Goal: Task Accomplishment & Management: Manage account settings

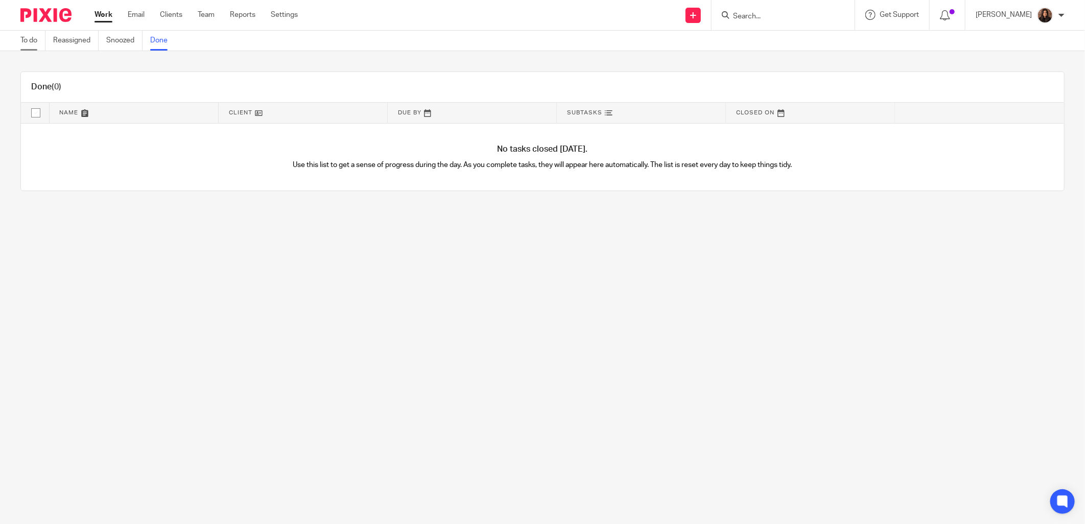
click at [39, 42] on link "To do" at bounding box center [32, 41] width 25 height 20
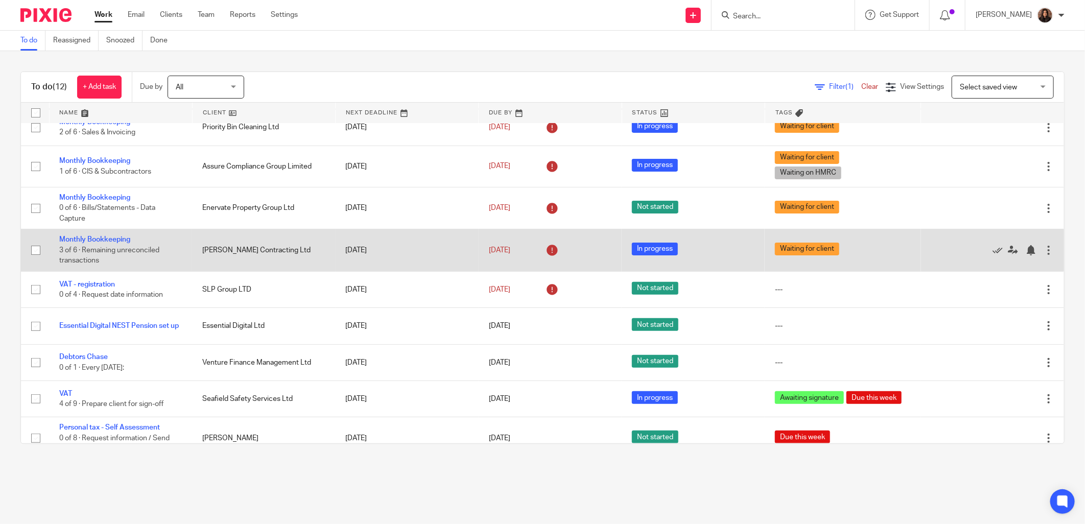
scroll to position [153, 0]
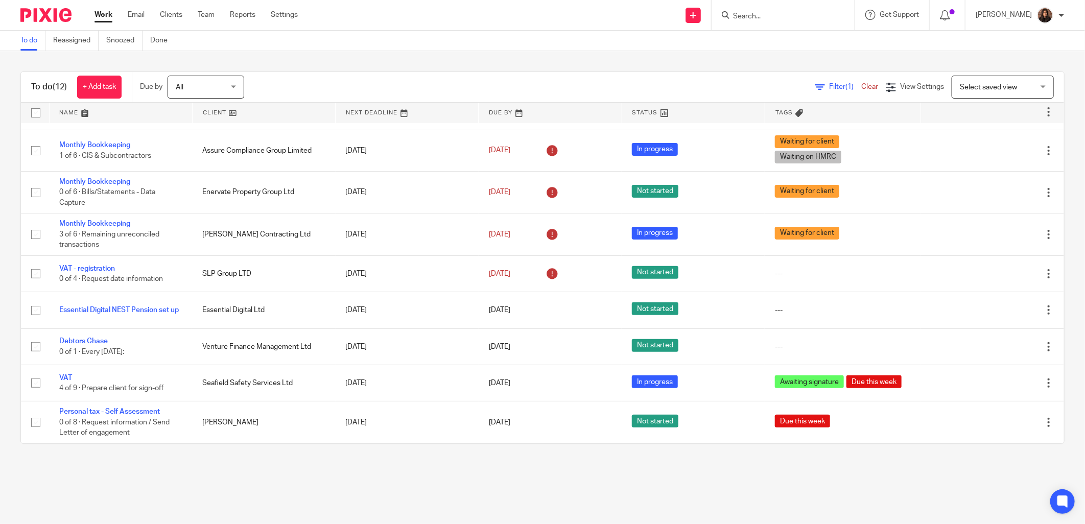
click at [181, 472] on main "To do Reassigned Snoozed Done To do (12) + Add task Due by All All Today Tomorr…" at bounding box center [542, 262] width 1085 height 524
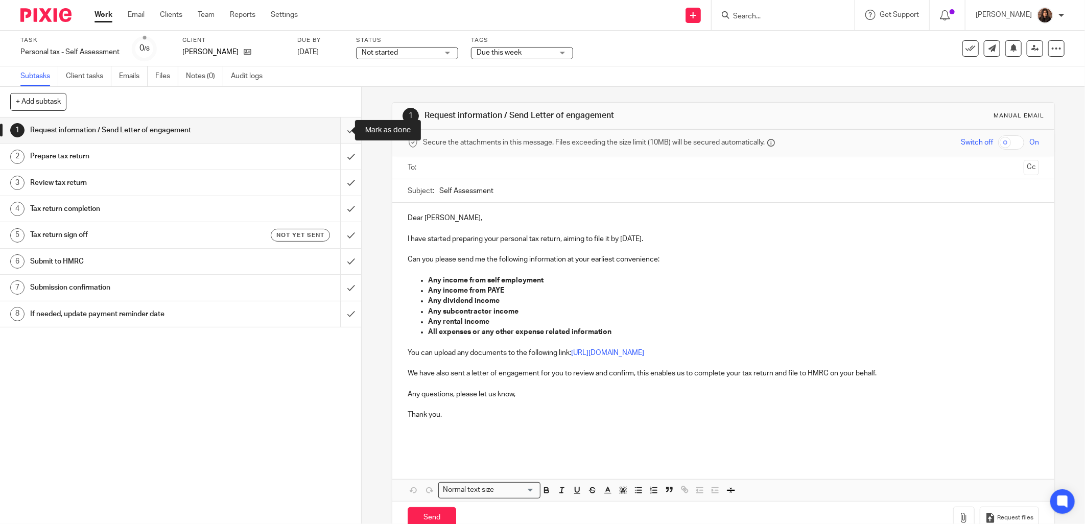
click at [338, 126] on input "submit" at bounding box center [180, 131] width 361 height 26
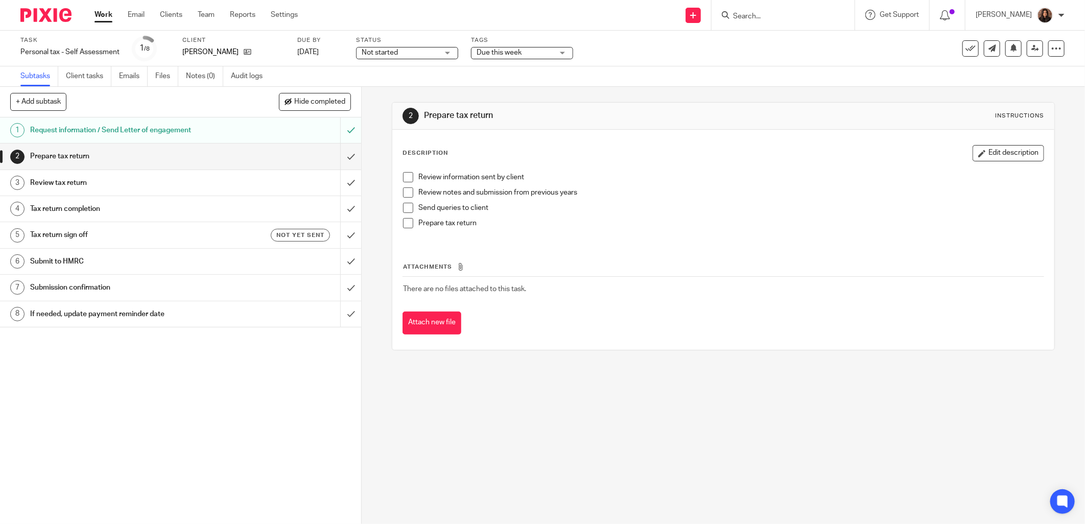
drag, startPoint x: 368, startPoint y: 135, endPoint x: 372, endPoint y: 108, distance: 26.8
click at [368, 135] on div "2 Prepare tax return Instructions Description Edit description Review informati…" at bounding box center [723, 305] width 723 height 437
click at [590, 159] on div "Description Edit description" at bounding box center [724, 153] width 642 height 16
click at [405, 176] on span at bounding box center [408, 177] width 10 height 10
click at [404, 193] on span at bounding box center [408, 192] width 10 height 10
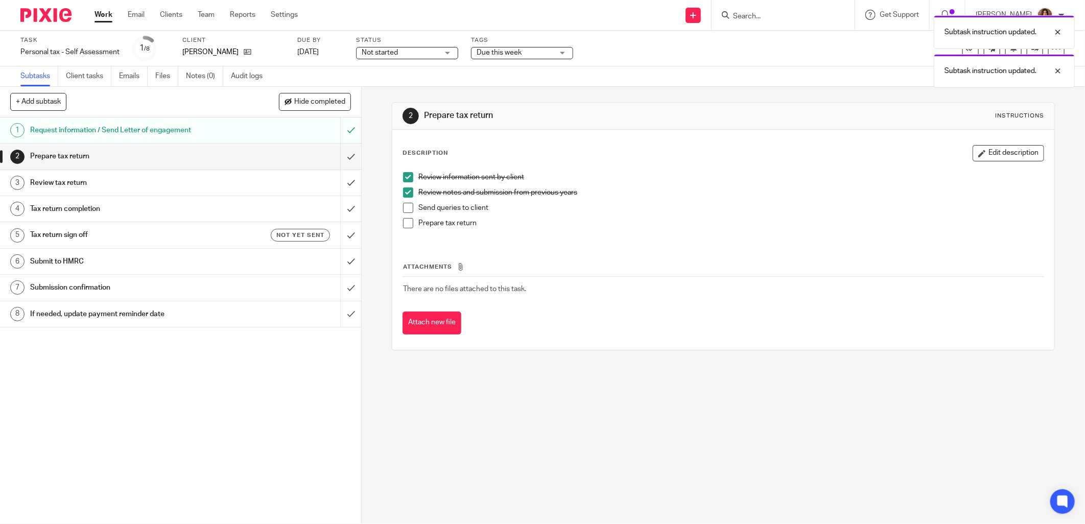
click at [405, 210] on span at bounding box center [408, 208] width 10 height 10
drag, startPoint x: 499, startPoint y: 402, endPoint x: 491, endPoint y: 395, distance: 10.1
click at [499, 402] on div "2 Prepare tax return Instructions Description Edit description Review informati…" at bounding box center [723, 305] width 723 height 437
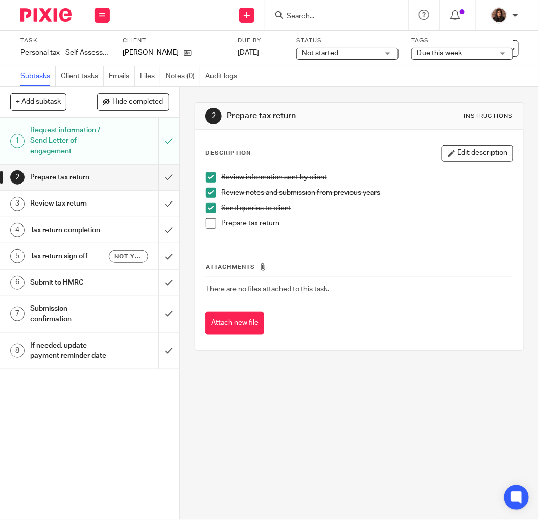
click at [58, 456] on div "1 Request information / Send Letter of engagement 2 Prepare tax return 3 Review…" at bounding box center [89, 319] width 179 height 402
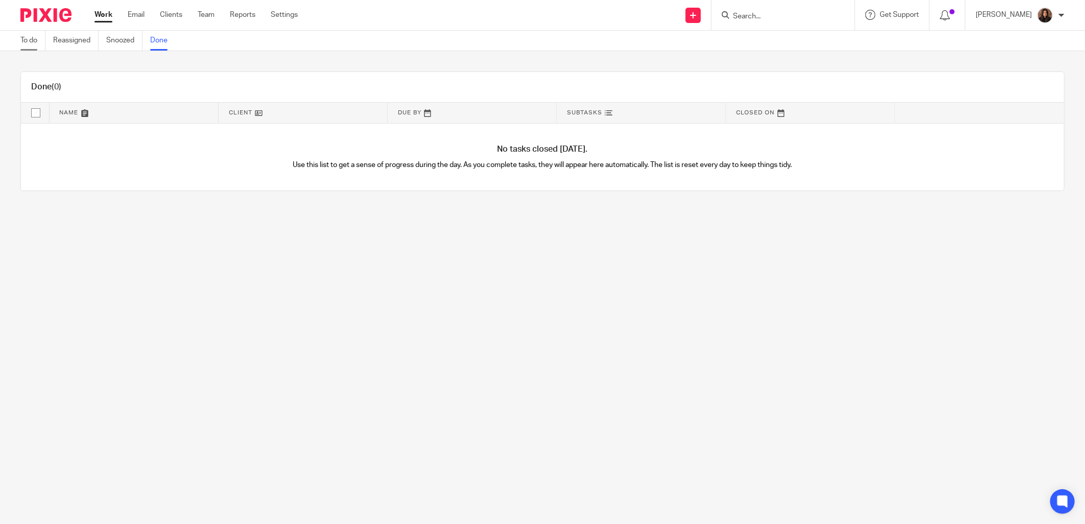
drag, startPoint x: 31, startPoint y: 42, endPoint x: 38, endPoint y: 43, distance: 7.2
click at [31, 42] on link "To do" at bounding box center [32, 41] width 25 height 20
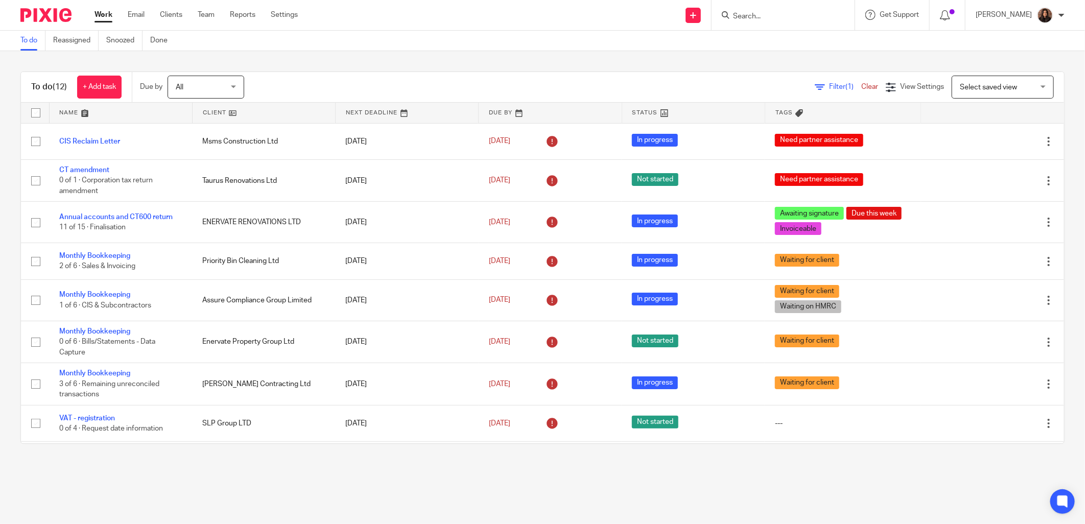
click at [119, 109] on link at bounding box center [121, 113] width 143 height 20
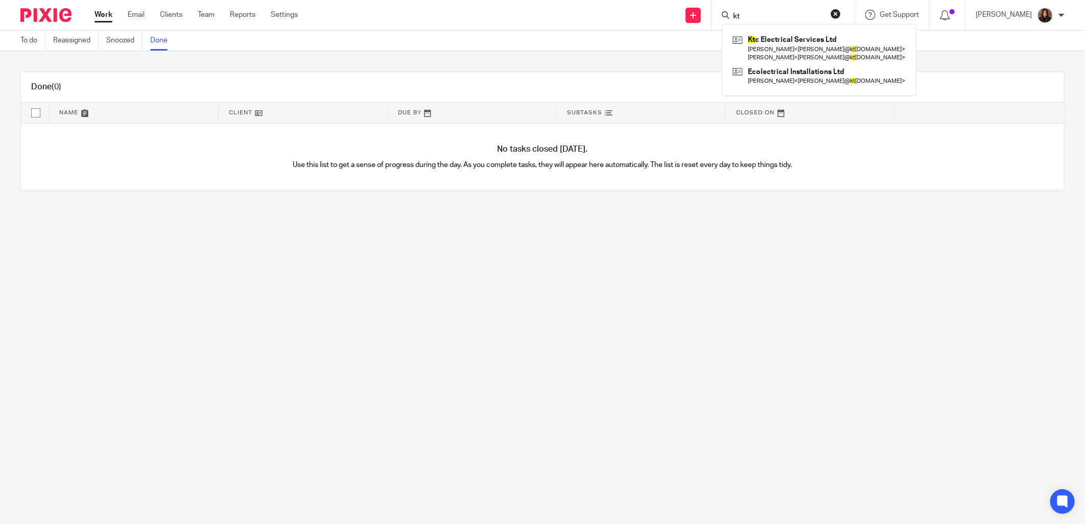
type input "ktc"
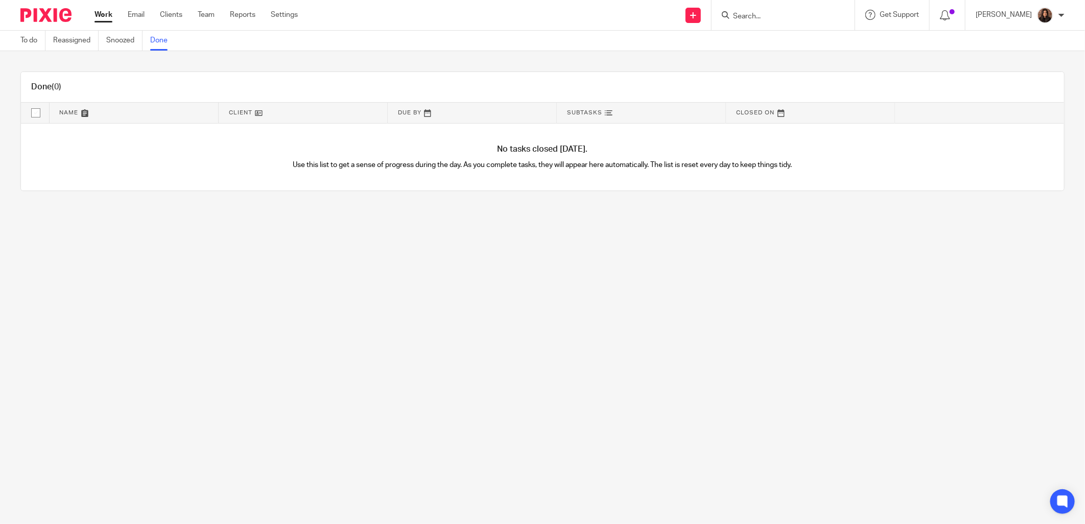
click at [778, 12] on input "Search" at bounding box center [778, 16] width 92 height 9
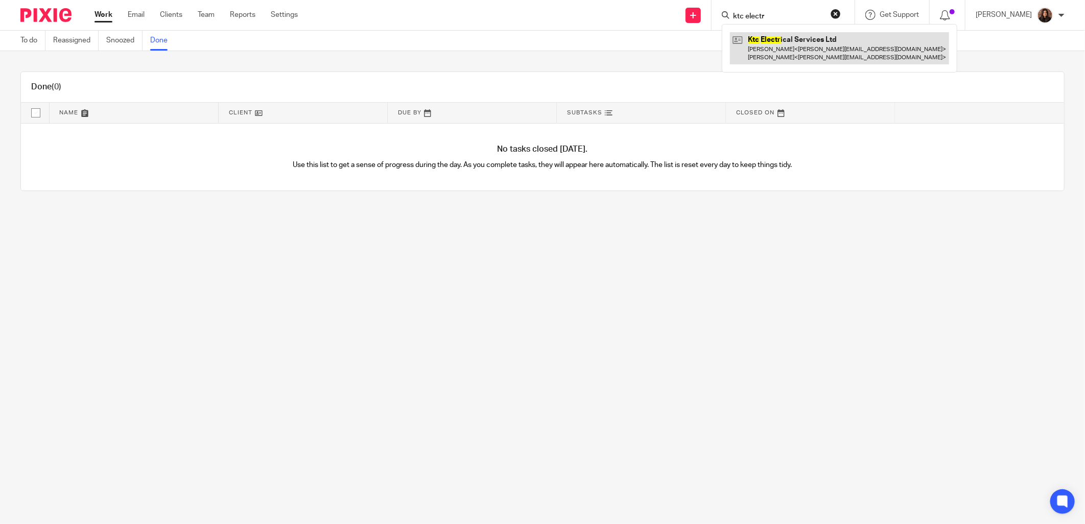
type input "ktc electr"
click at [823, 47] on link at bounding box center [839, 48] width 219 height 32
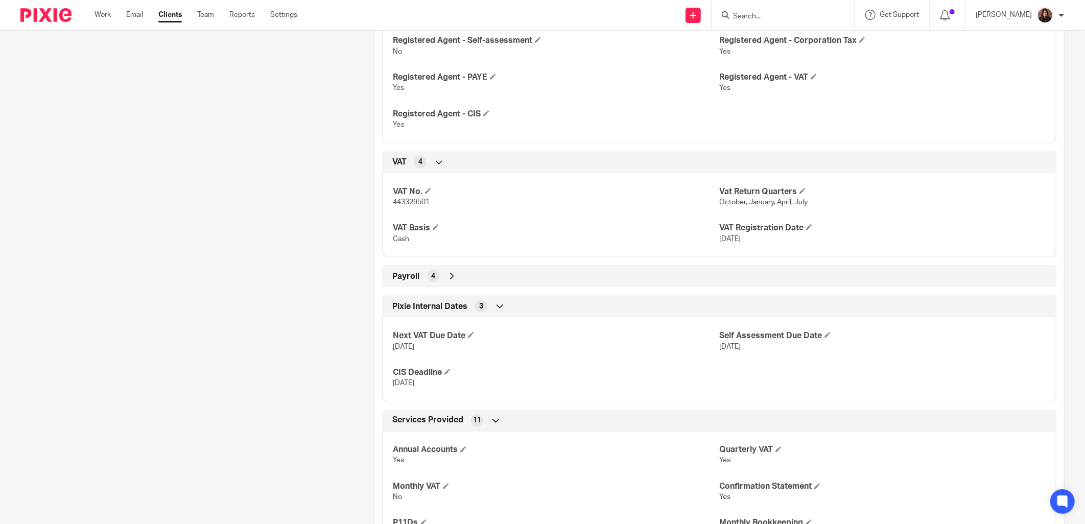
scroll to position [851, 0]
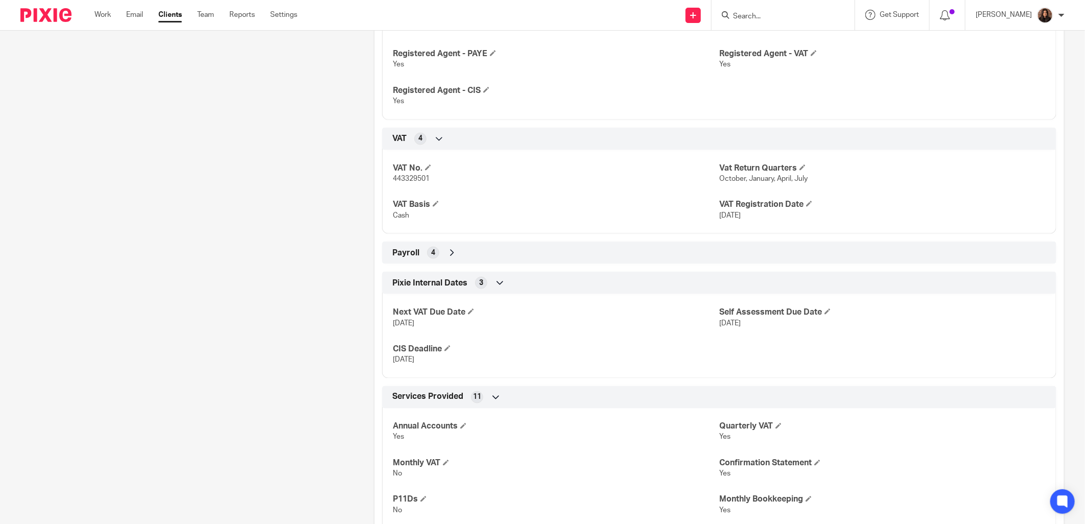
click at [436, 247] on div "Payroll 4" at bounding box center [719, 252] width 659 height 17
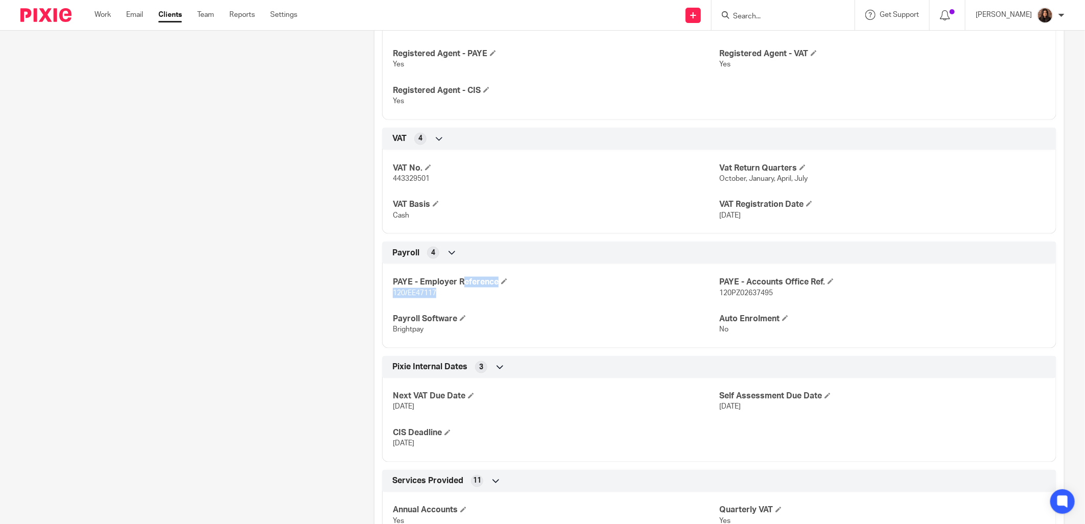
drag, startPoint x: 439, startPoint y: 291, endPoint x: 384, endPoint y: 288, distance: 55.3
click at [384, 288] on div "PAYE - Employer Reference 120/EE47117 PAYE - Accounts Office Ref. 120PZ02637495…" at bounding box center [719, 302] width 674 height 92
drag, startPoint x: 384, startPoint y: 288, endPoint x: 399, endPoint y: 301, distance: 19.9
click at [399, 301] on div "PAYE - Employer Reference 120/EE47117 PAYE - Accounts Office Ref. 120PZ02637495…" at bounding box center [719, 302] width 674 height 92
click at [393, 297] on p "120/EE47117" at bounding box center [556, 293] width 326 height 10
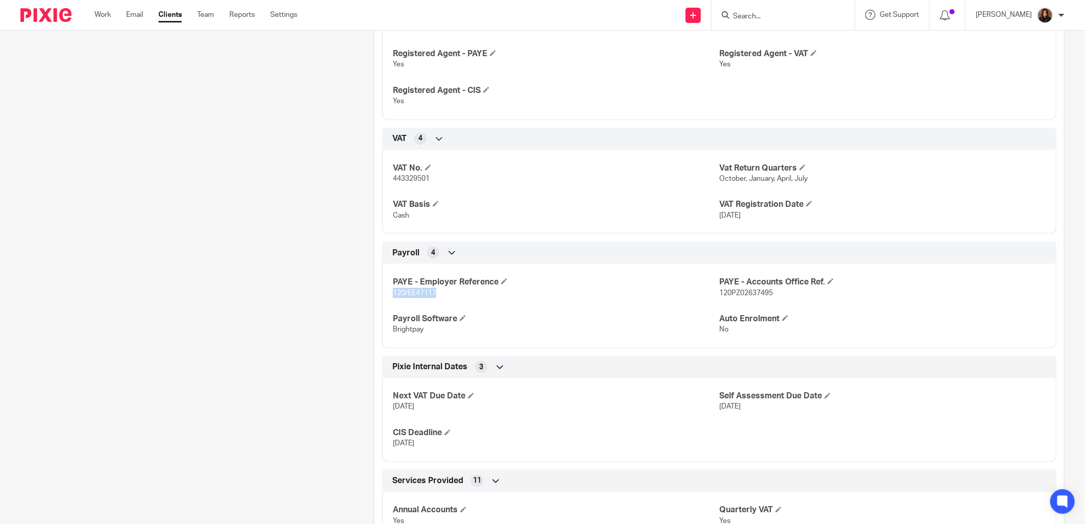
drag, startPoint x: 390, startPoint y: 293, endPoint x: 435, endPoint y: 295, distance: 45.0
click at [435, 295] on p "120/EE47117" at bounding box center [556, 293] width 326 height 10
copy span "120/EE47117"
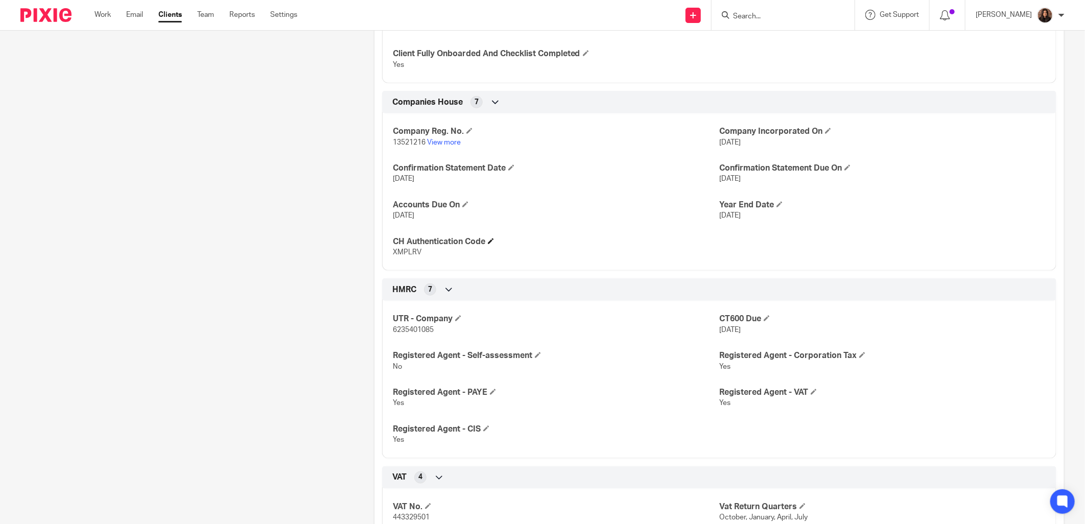
scroll to position [0, 0]
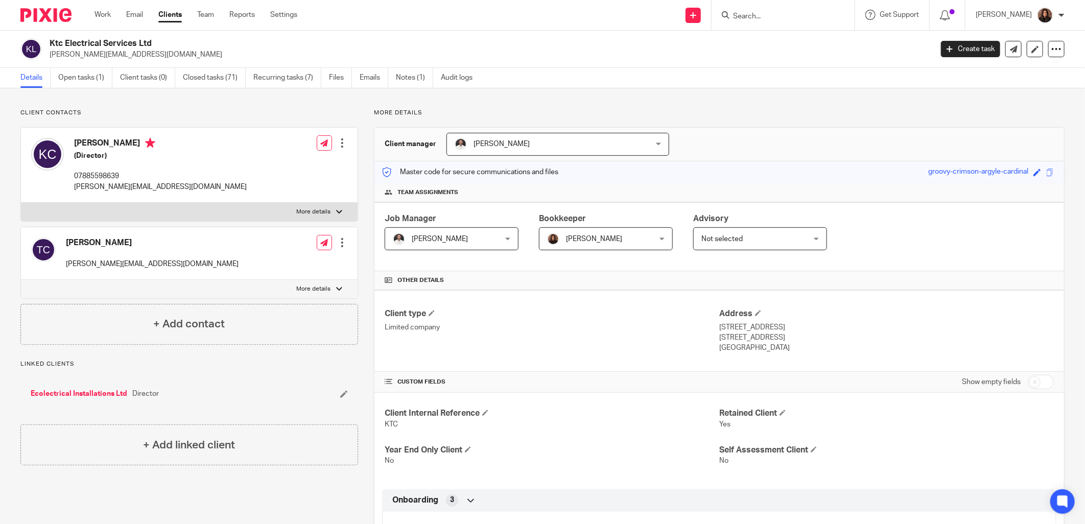
click at [752, 171] on div "Master code for secure communications and files groovy-crimson-argyle-cardinal …" at bounding box center [719, 172] width 690 height 22
click at [109, 17] on link "Work" at bounding box center [103, 15] width 16 height 10
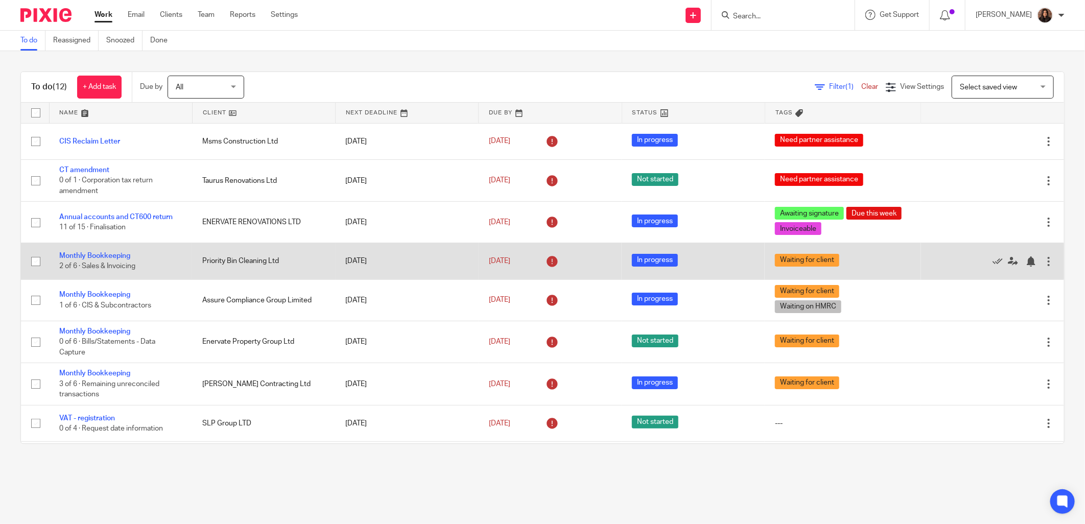
drag, startPoint x: 0, startPoint y: 0, endPoint x: 480, endPoint y: 248, distance: 540.6
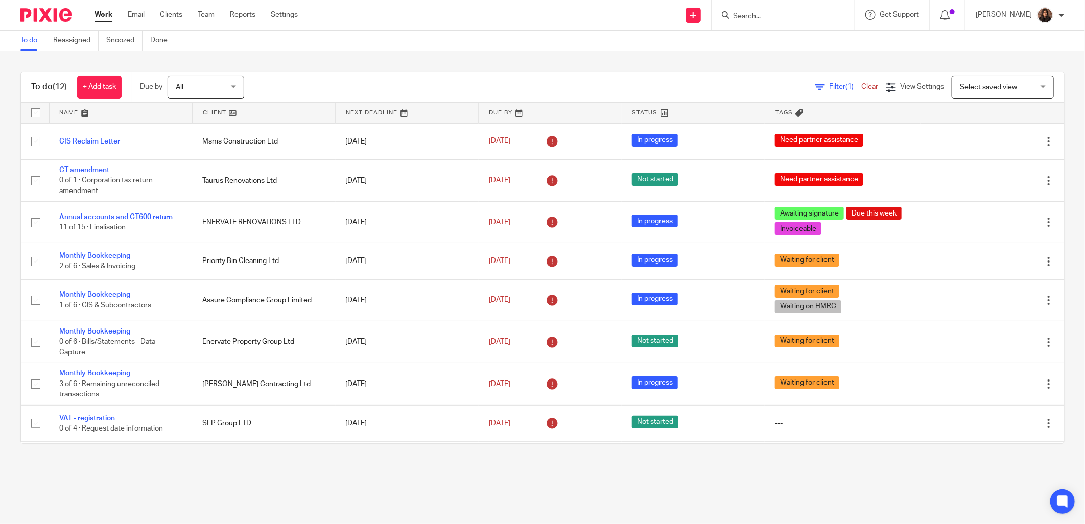
click at [819, 483] on main "To do Reassigned Snoozed Done To do (12) + Add task Due by All All Today Tomorr…" at bounding box center [542, 262] width 1085 height 524
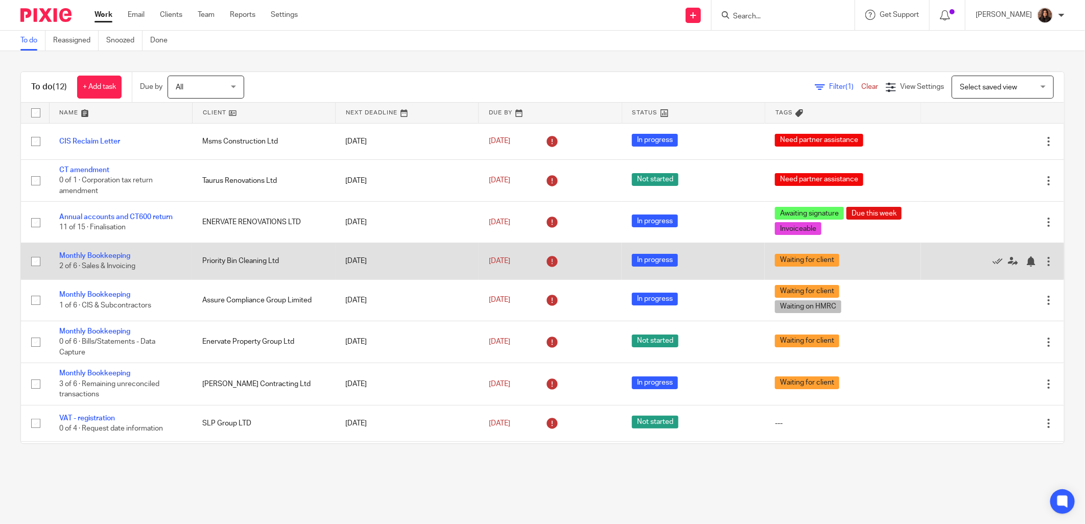
scroll to position [147, 0]
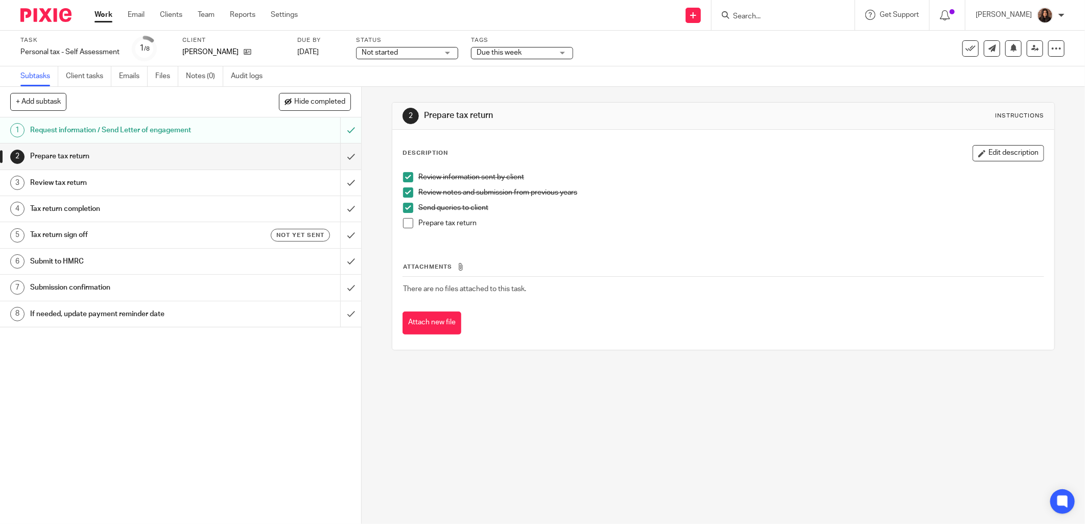
click at [407, 222] on span at bounding box center [408, 223] width 10 height 10
click at [341, 156] on input "submit" at bounding box center [180, 157] width 361 height 26
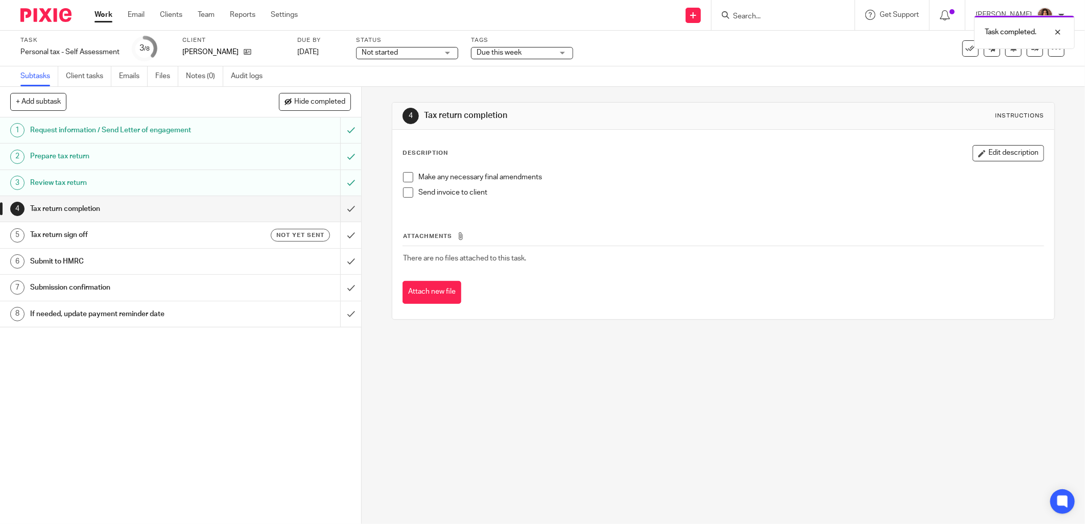
click at [434, 53] on span "Not started" at bounding box center [400, 53] width 77 height 11
click at [412, 90] on li "In progress" at bounding box center [407, 90] width 101 height 21
click at [512, 54] on span "Due this week" at bounding box center [499, 52] width 45 height 7
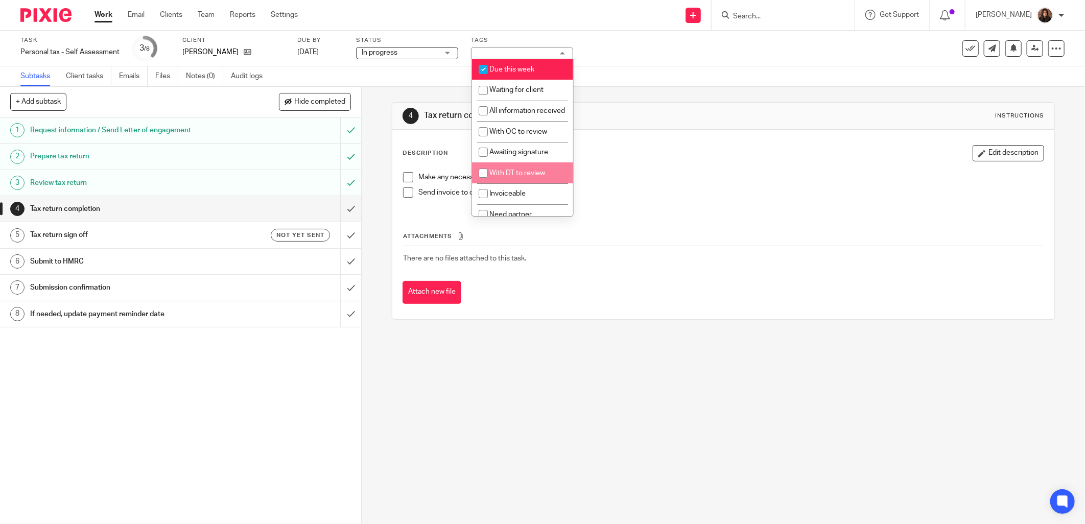
click at [519, 177] on span "With DT to review" at bounding box center [517, 173] width 56 height 7
checkbox input "true"
click at [709, 54] on div "Task Personal tax - Self Assessment Save Personal tax - Self Assessment 3 /8 Cl…" at bounding box center [455, 48] width 870 height 25
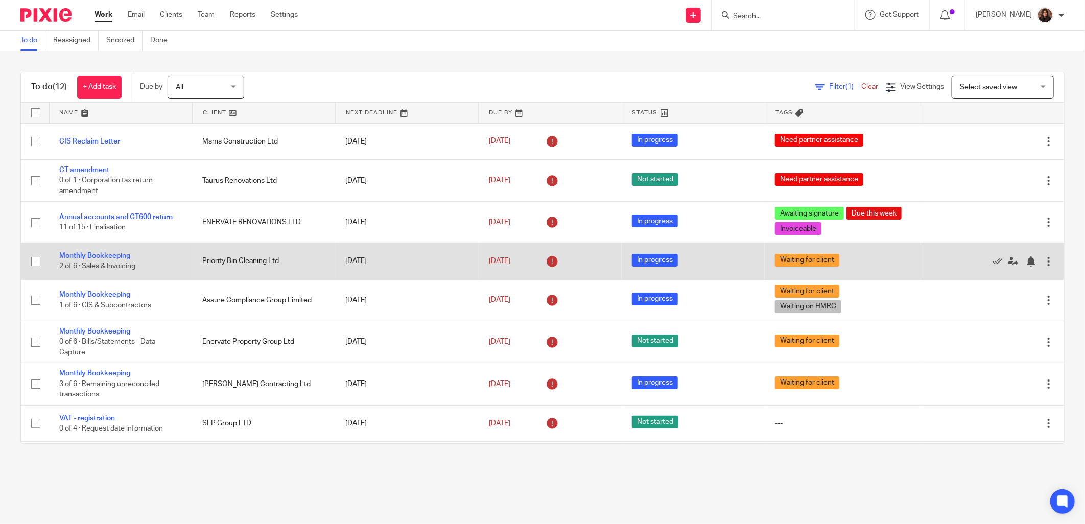
drag, startPoint x: 743, startPoint y: 231, endPoint x: 743, endPoint y: 244, distance: 13.3
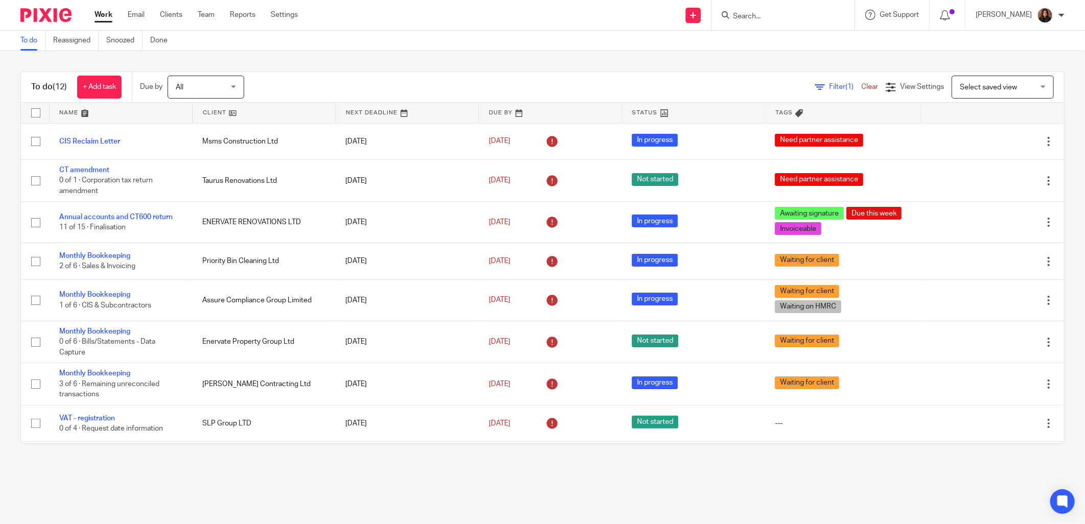
drag, startPoint x: 743, startPoint y: 244, endPoint x: 639, endPoint y: 495, distance: 271.4
click at [644, 493] on main "To do Reassigned Snoozed Done To do (12) + Add task Due by All All Today Tomorr…" at bounding box center [542, 262] width 1085 height 524
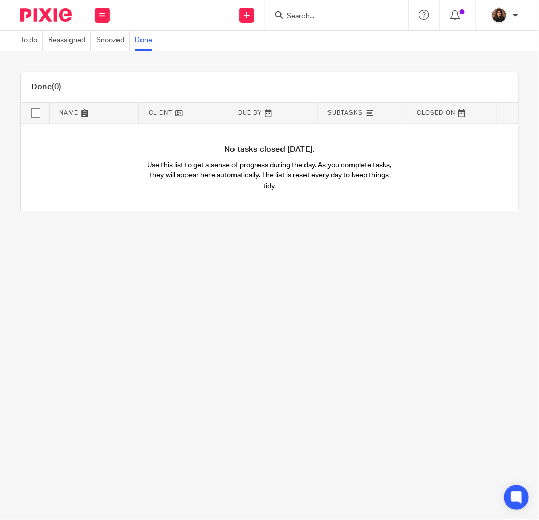
click at [314, 22] on div at bounding box center [336, 15] width 143 height 30
click at [302, 17] on input "Search" at bounding box center [332, 16] width 92 height 9
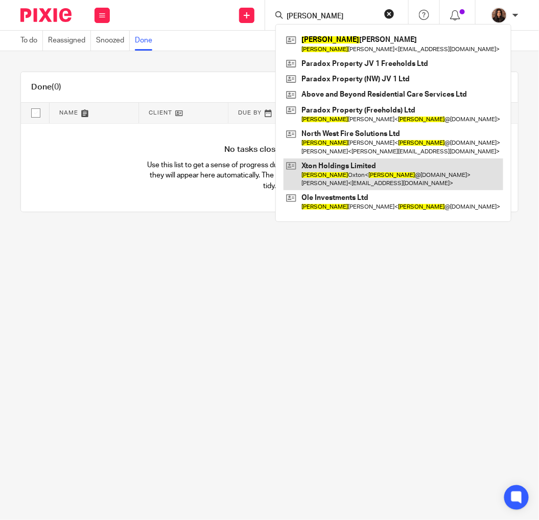
type input "[PERSON_NAME]"
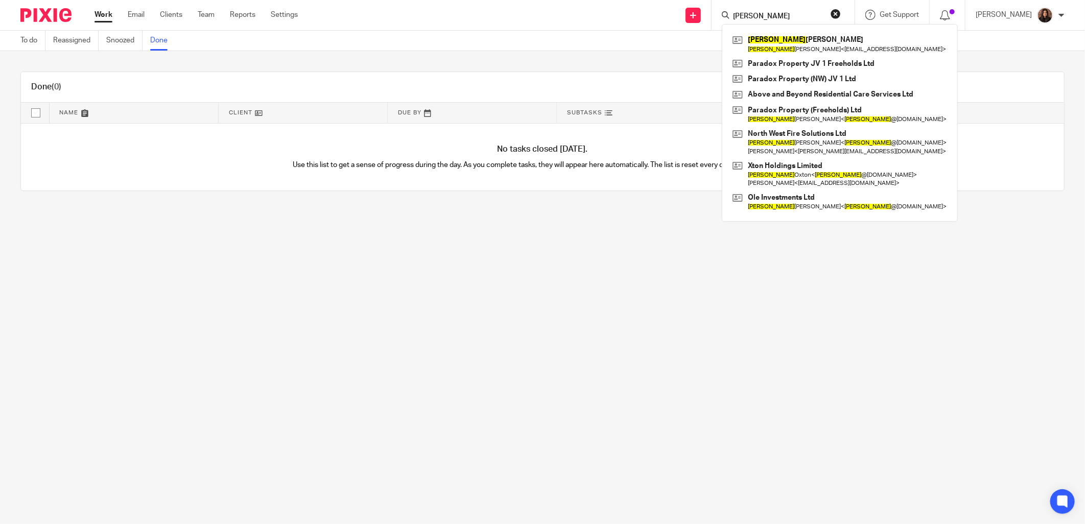
drag, startPoint x: 755, startPoint y: 13, endPoint x: 711, endPoint y: 13, distance: 43.9
click at [538, 13] on div "Send new email Create task Add client Request signature [PERSON_NAME] [PERSON_N…" at bounding box center [699, 15] width 772 height 30
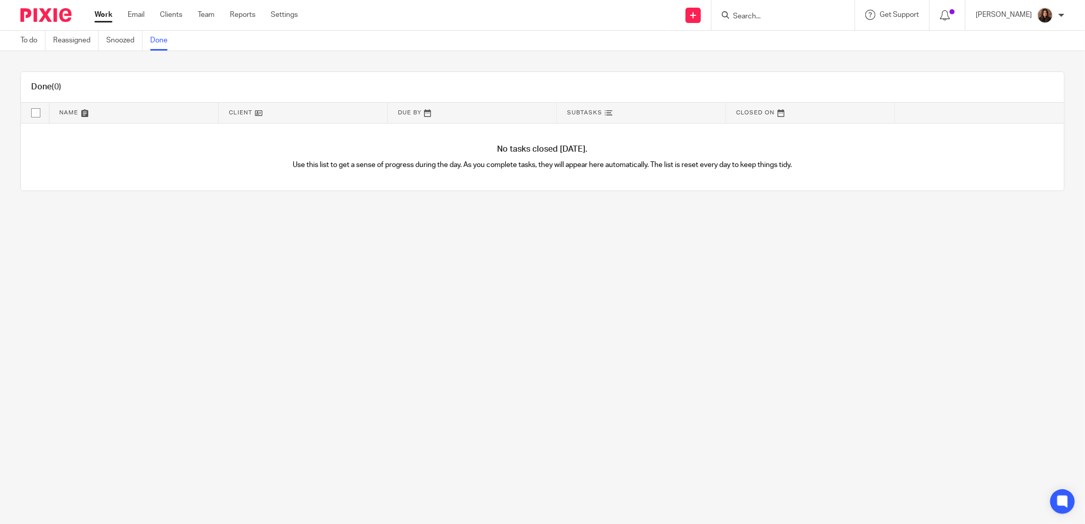
click at [538, 14] on input "Search" at bounding box center [778, 16] width 92 height 9
type input "ventue"
click at [538, 49] on link at bounding box center [796, 55] width 132 height 15
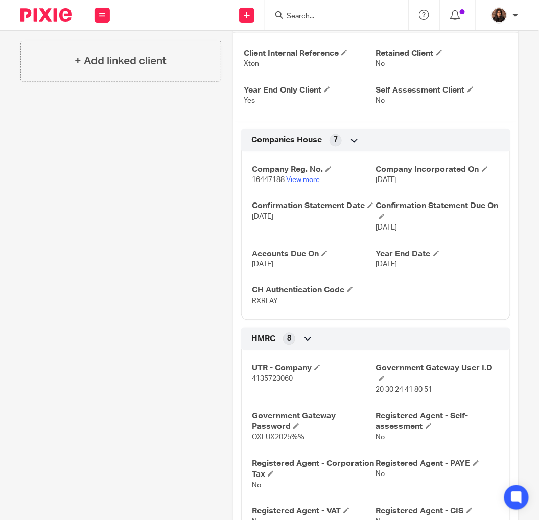
scroll to position [473, 0]
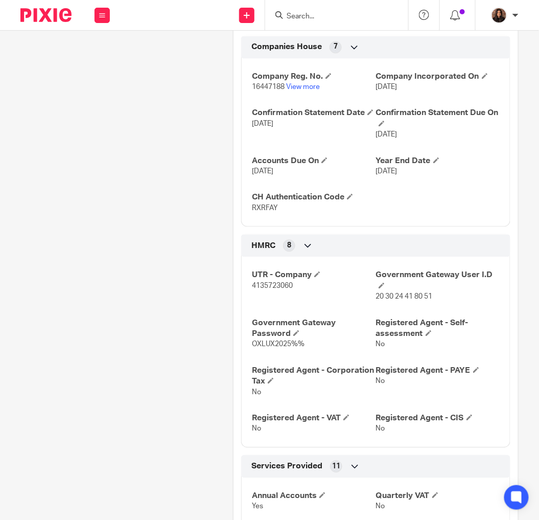
click at [155, 118] on div "Client contacts [PERSON_NAME] [PHONE_NUMBER] [EMAIL_ADDRESS][DOMAIN_NAME] Edit …" at bounding box center [115, 176] width 213 height 1081
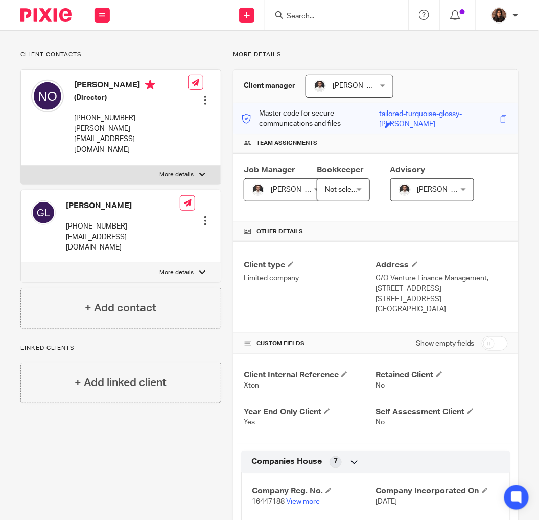
scroll to position [0, 0]
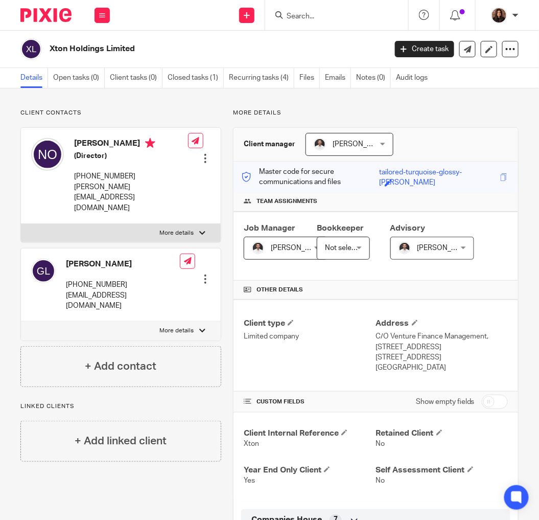
click at [289, 14] on input "Search" at bounding box center [332, 16] width 92 height 9
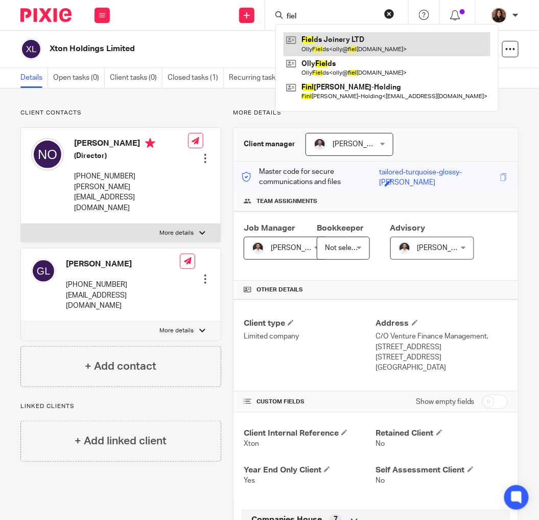
type input "fiel"
click at [319, 42] on link at bounding box center [387, 44] width 207 height 24
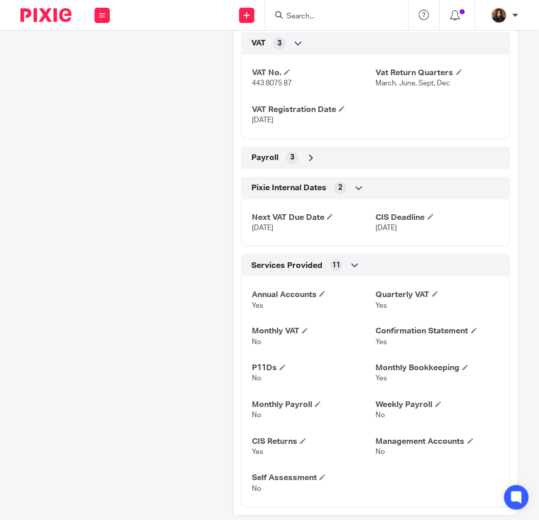
scroll to position [1154, 0]
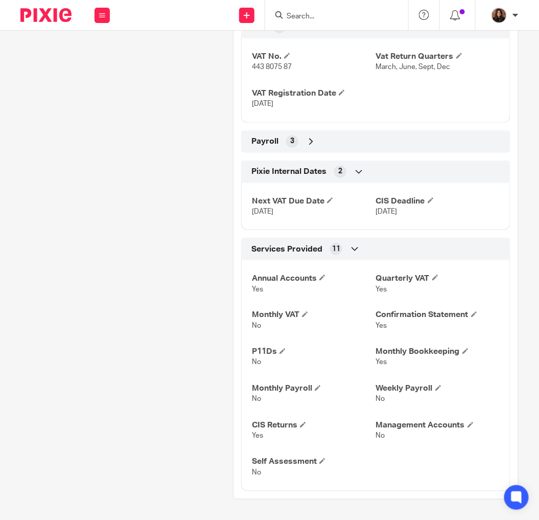
click at [306, 144] on icon at bounding box center [311, 141] width 10 height 10
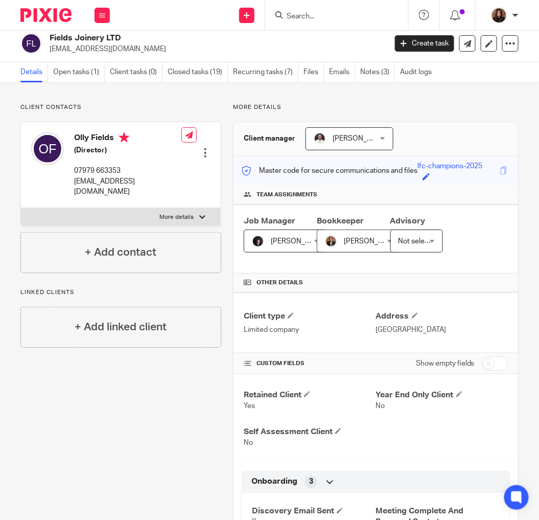
scroll to position [0, 0]
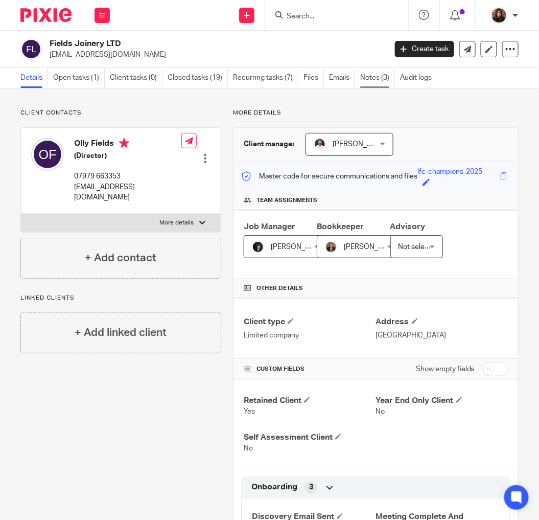
click at [374, 80] on link "Notes (3)" at bounding box center [377, 78] width 35 height 20
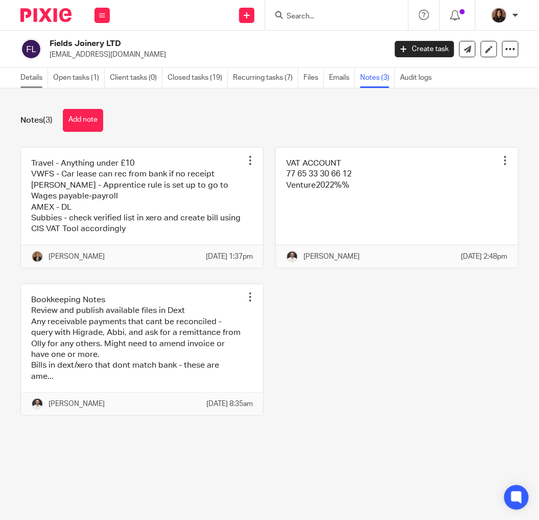
click at [44, 79] on link "Details" at bounding box center [34, 78] width 28 height 20
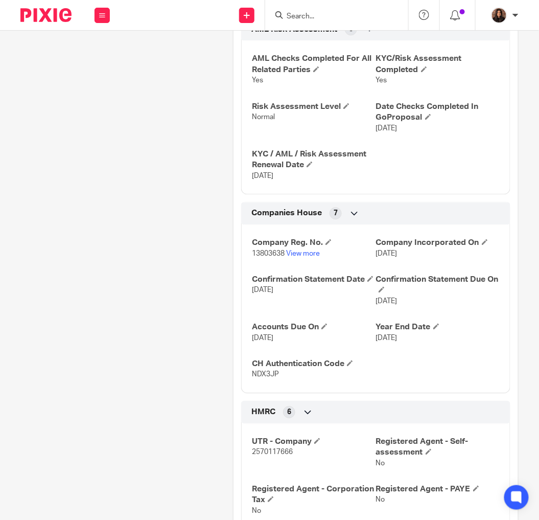
scroll to position [473, 0]
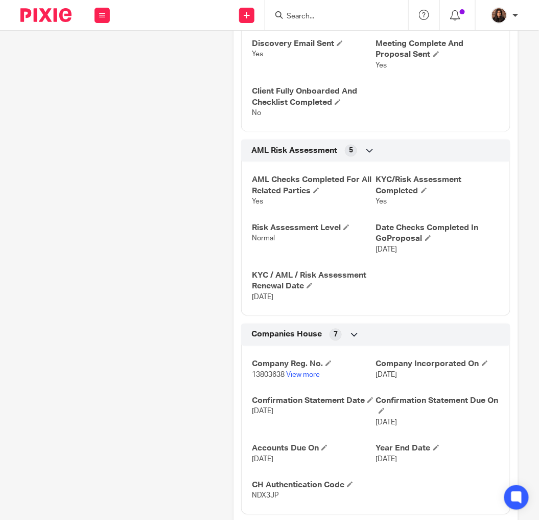
drag, startPoint x: 309, startPoint y: 16, endPoint x: 329, endPoint y: 14, distance: 20.0
click at [309, 16] on input "Search" at bounding box center [332, 16] width 92 height 9
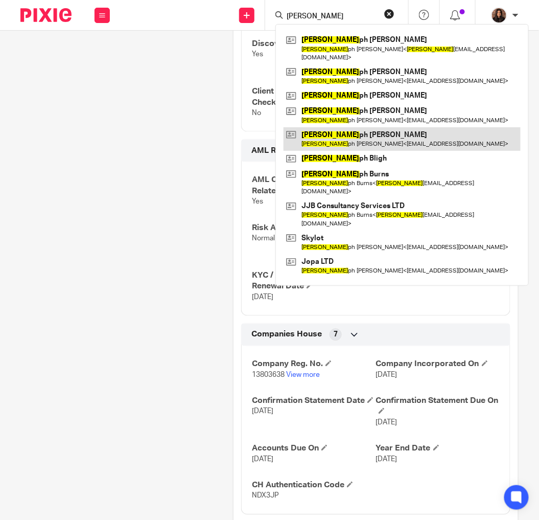
type input "[PERSON_NAME]"
click at [350, 127] on link at bounding box center [402, 139] width 237 height 24
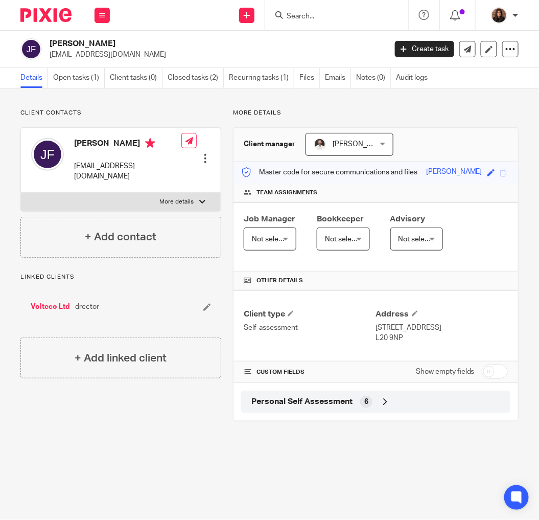
click at [351, 404] on div "Personal Self Assessment 6" at bounding box center [376, 401] width 254 height 17
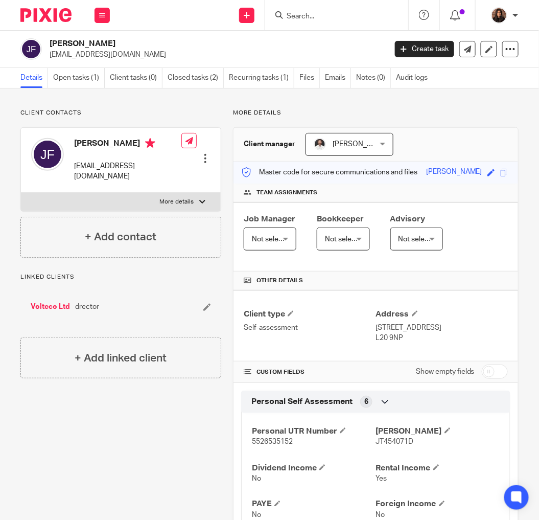
click at [482, 376] on input "checkbox" at bounding box center [495, 371] width 26 height 14
checkbox input "true"
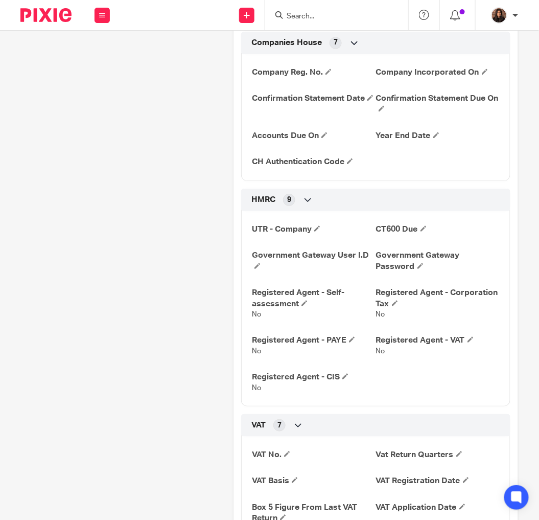
scroll to position [946, 0]
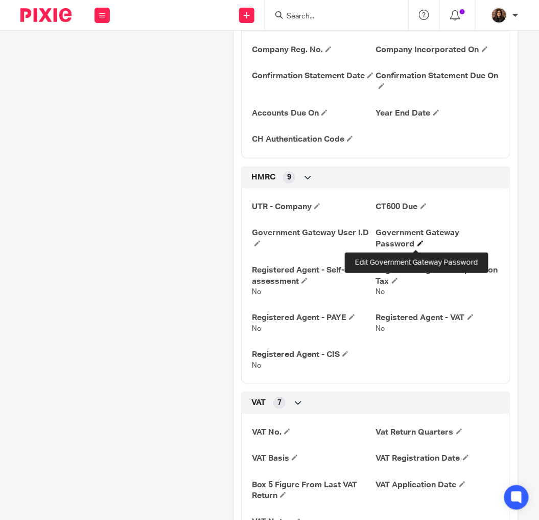
click at [417, 243] on span at bounding box center [420, 243] width 6 height 6
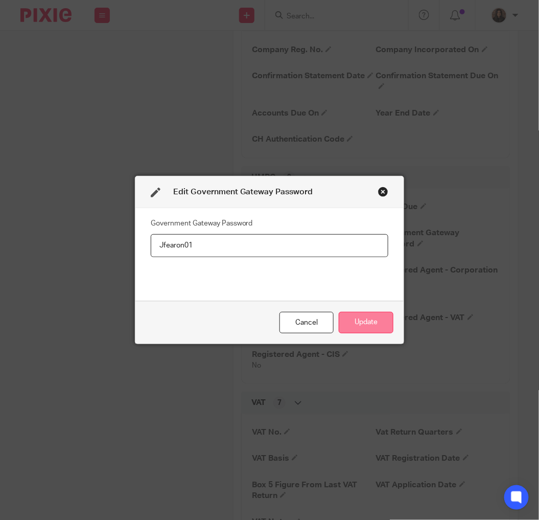
type input "Jfearon01"
click at [356, 317] on button "Update" at bounding box center [366, 323] width 55 height 22
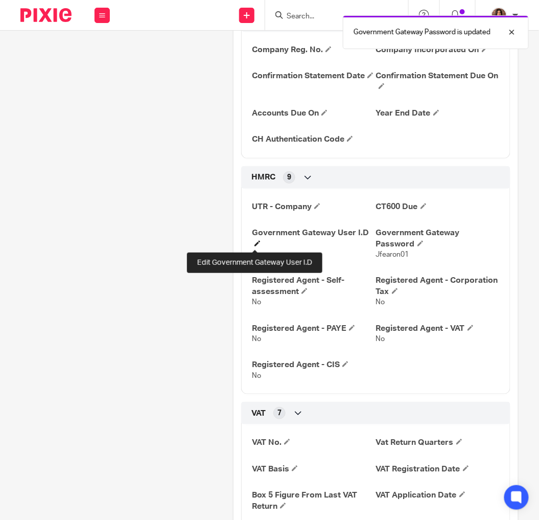
click at [254, 242] on span at bounding box center [257, 243] width 6 height 6
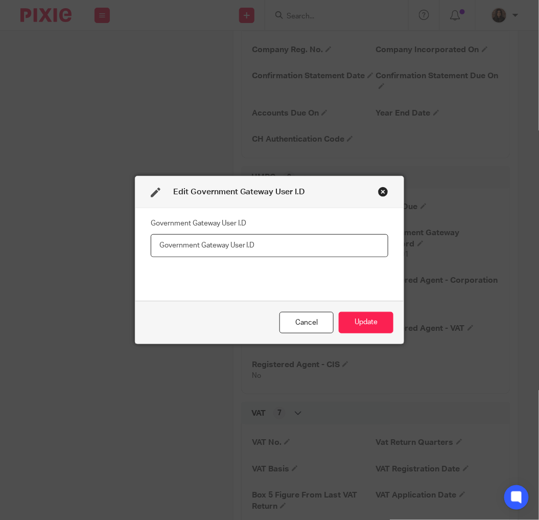
paste input "80 55 94 42 41 91"
type input "80 55 94 42 41 91"
click at [194, 278] on div "Government Gateway User I.D 80 55 94 42 41 91" at bounding box center [270, 254] width 238 height 77
click at [358, 323] on button "Update" at bounding box center [366, 323] width 55 height 22
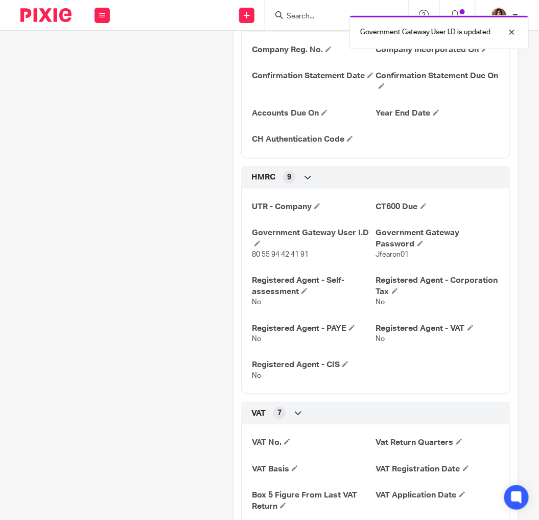
click at [206, 174] on div "Client contacts Joseph Fearon joefearon1983@hotmail.co.uk Edit contact Create c…" at bounding box center [115, 163] width 213 height 2001
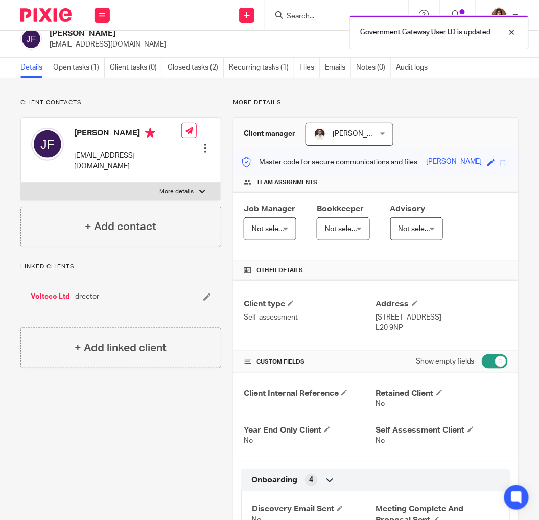
scroll to position [0, 0]
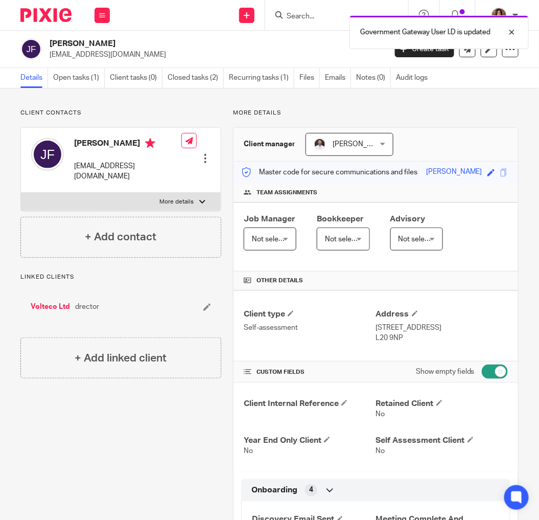
drag, startPoint x: 303, startPoint y: 12, endPoint x: 312, endPoint y: 13, distance: 8.2
click at [303, 12] on div "Government Gateway User I.D is updated" at bounding box center [400, 29] width 260 height 39
click at [301, 18] on div "Government Gateway User I.D is updated" at bounding box center [400, 29] width 260 height 39
click at [517, 32] on div at bounding box center [504, 32] width 28 height 12
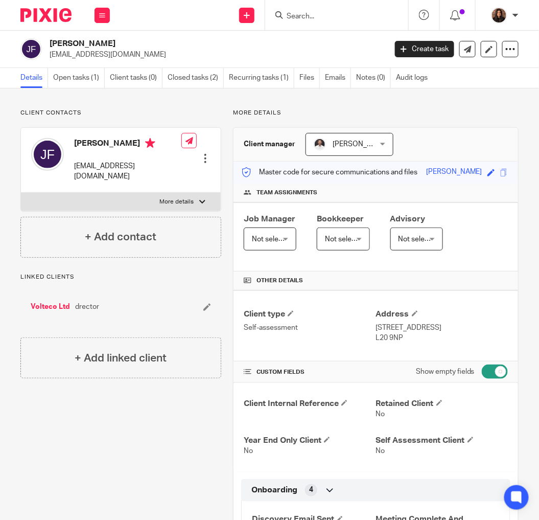
click at [288, 12] on input "Search" at bounding box center [332, 16] width 92 height 9
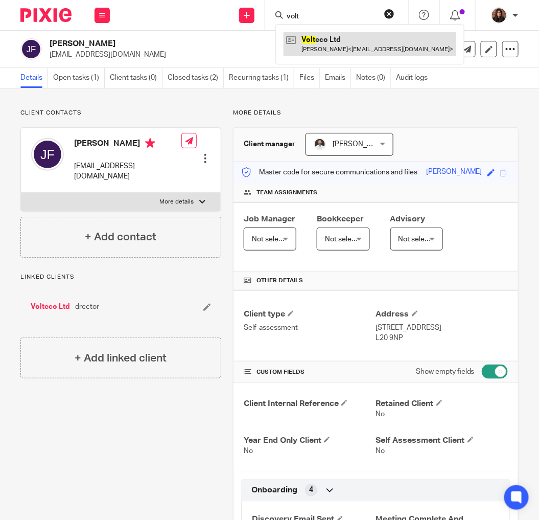
type input "volt"
click at [329, 46] on link at bounding box center [370, 44] width 173 height 24
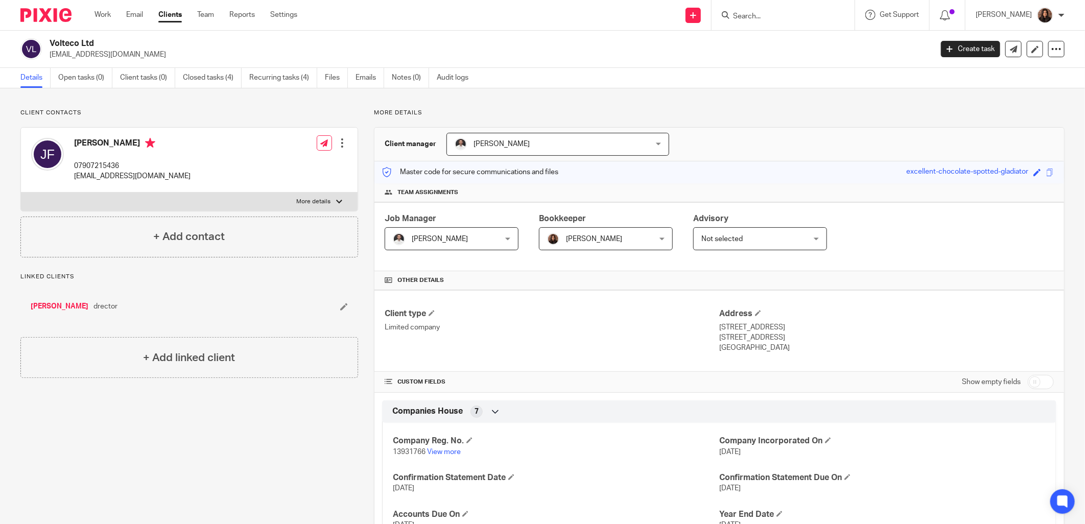
click at [538, 17] on input "Search" at bounding box center [778, 16] width 92 height 9
type input "venture"
click at [538, 53] on link at bounding box center [796, 55] width 132 height 15
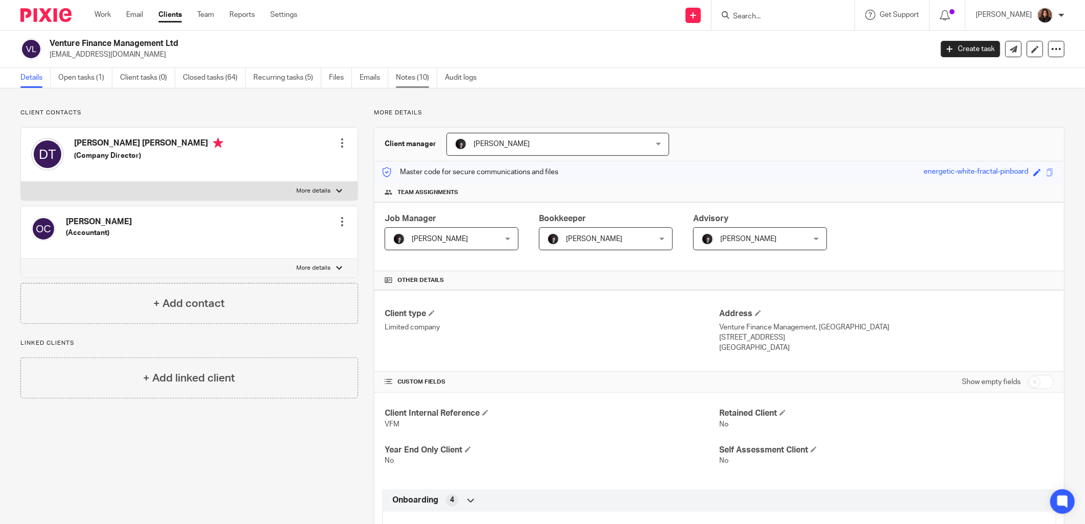
click at [423, 69] on link "Notes (10)" at bounding box center [416, 78] width 41 height 20
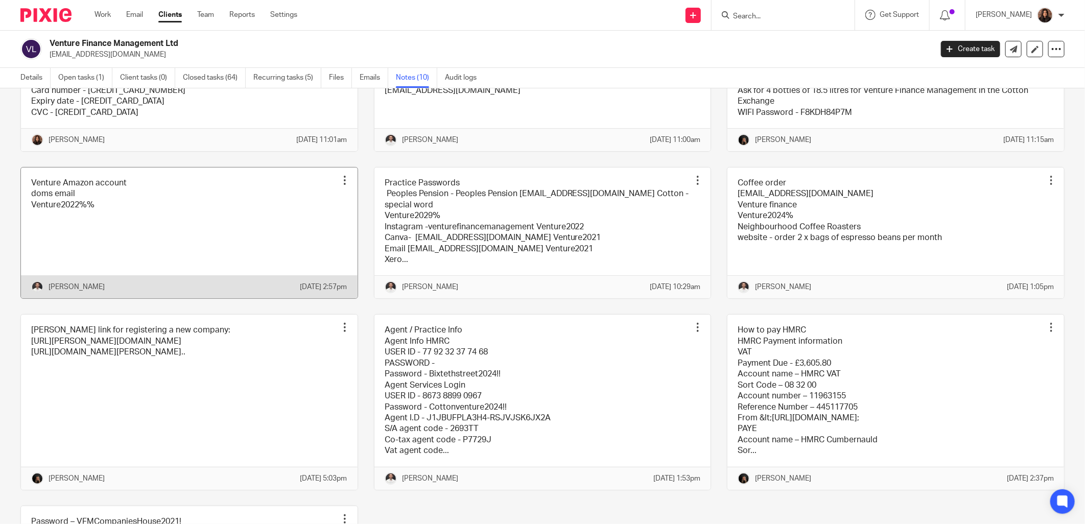
scroll to position [189, 0]
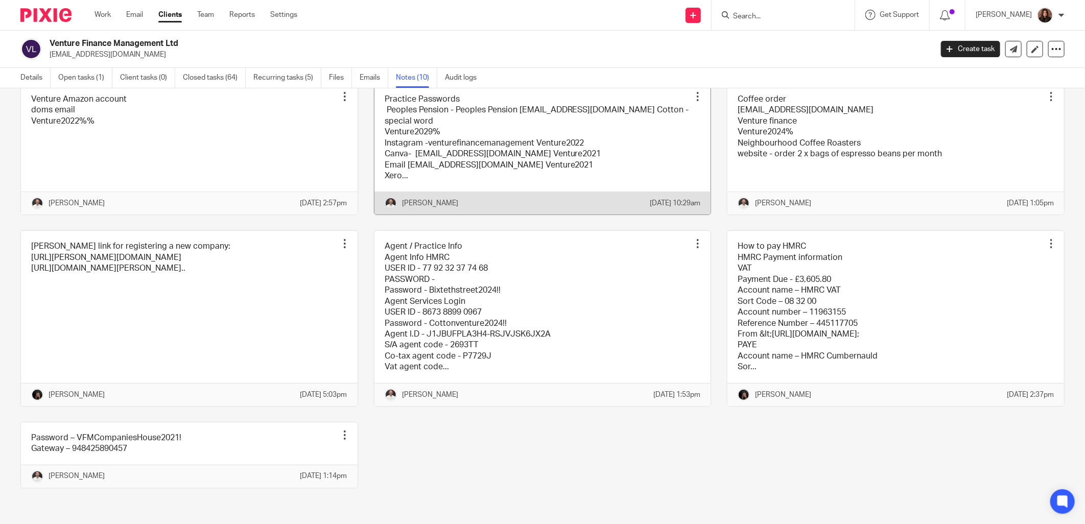
click at [490, 174] on link at bounding box center [542, 149] width 337 height 131
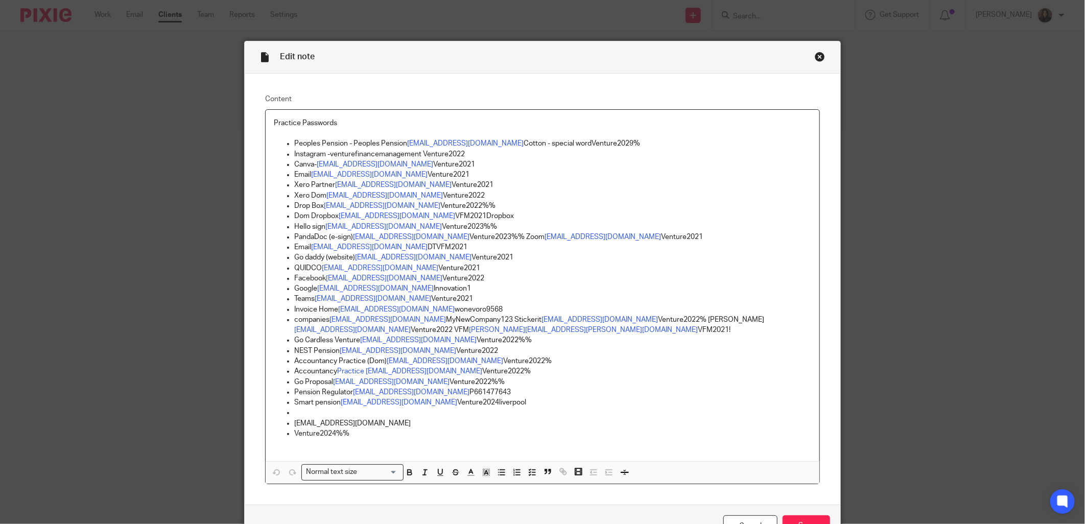
click at [295, 411] on p at bounding box center [552, 413] width 517 height 10
click at [456, 350] on link "dom.talbot@venturefinancemanagement.com" at bounding box center [398, 350] width 116 height 7
click at [296, 413] on p at bounding box center [552, 413] width 517 height 10
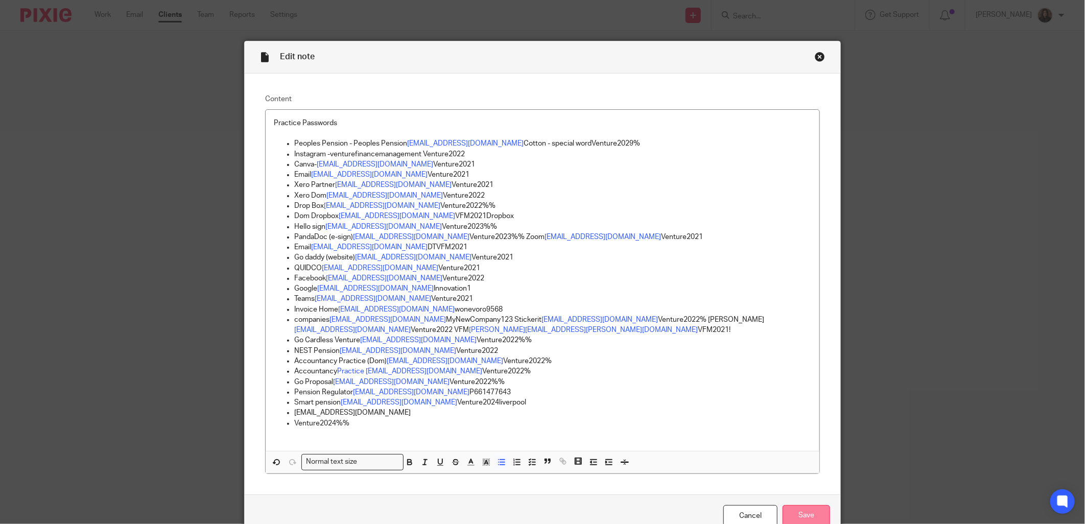
click at [803, 521] on input "Save" at bounding box center [807, 516] width 48 height 22
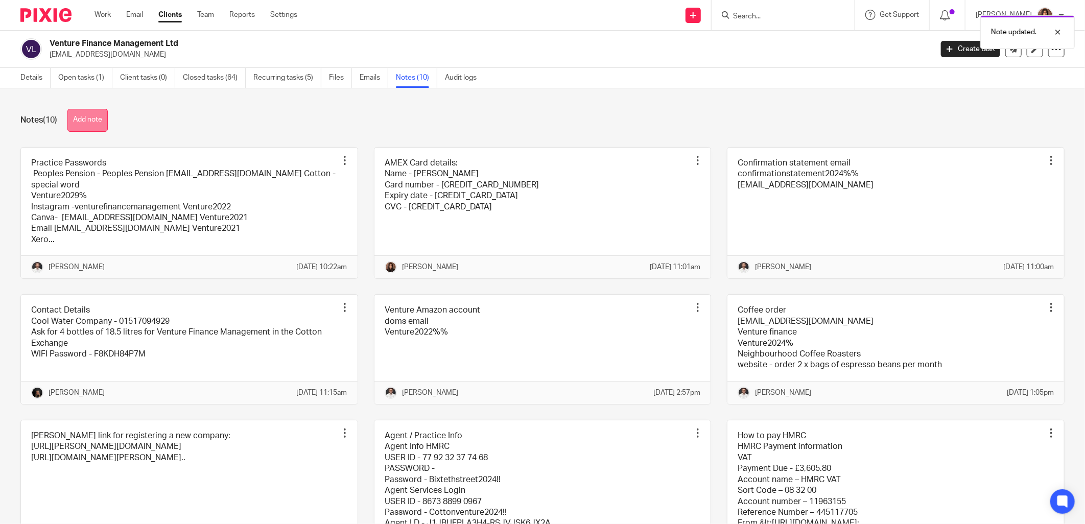
click at [106, 116] on button "Add note" at bounding box center [87, 120] width 40 height 23
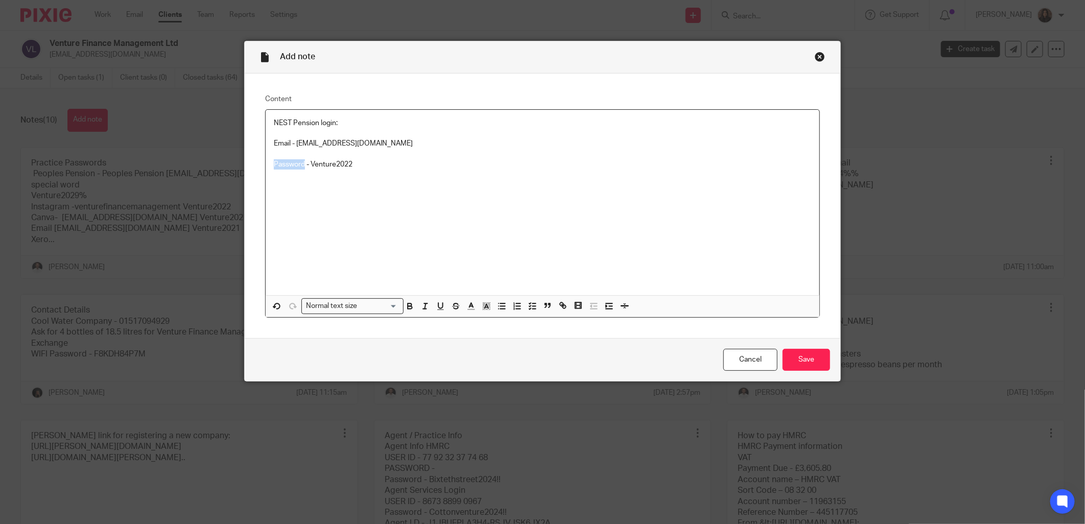
drag, startPoint x: 300, startPoint y: 167, endPoint x: 269, endPoint y: 167, distance: 30.7
click at [274, 167] on p "Password - Venture2022" at bounding box center [542, 164] width 537 height 10
click at [405, 307] on icon "button" at bounding box center [409, 305] width 9 height 9
click at [284, 143] on p "Email - payroll@venturefinancemanagement.com" at bounding box center [542, 143] width 537 height 10
drag, startPoint x: 287, startPoint y: 145, endPoint x: 266, endPoint y: 144, distance: 21.5
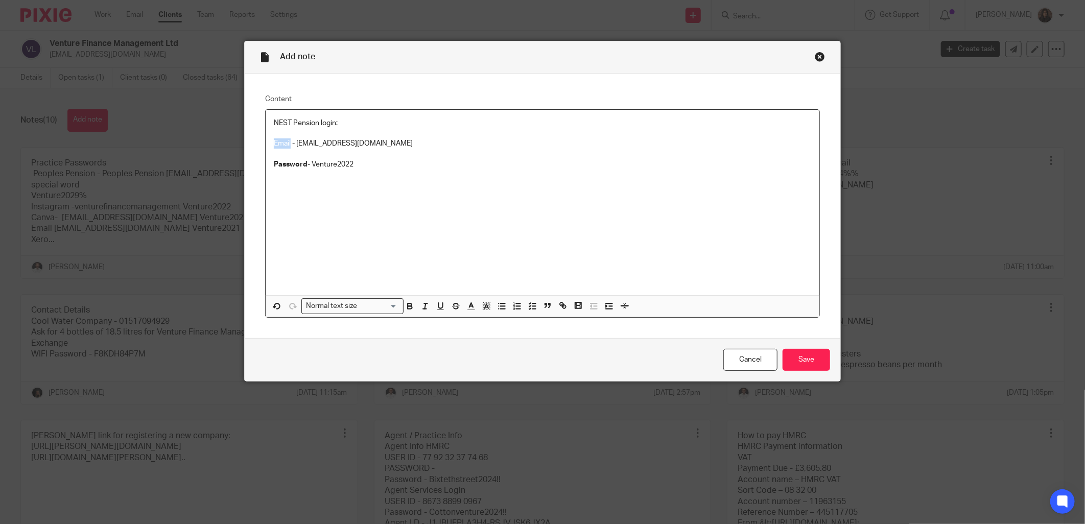
click at [266, 144] on div "NEST Pension login: Email - payroll@venturefinancemanagement.com Password - Ven…" at bounding box center [543, 202] width 554 height 185
click at [408, 307] on icon "button" at bounding box center [410, 308] width 4 height 3
drag, startPoint x: 347, startPoint y: 123, endPoint x: 268, endPoint y: 123, distance: 79.7
click at [268, 123] on div "NEST Pension login: Email - payroll@venturefinancemanagement.com Password - Ven…" at bounding box center [543, 202] width 554 height 185
click at [441, 308] on icon "button" at bounding box center [440, 305] width 9 height 9
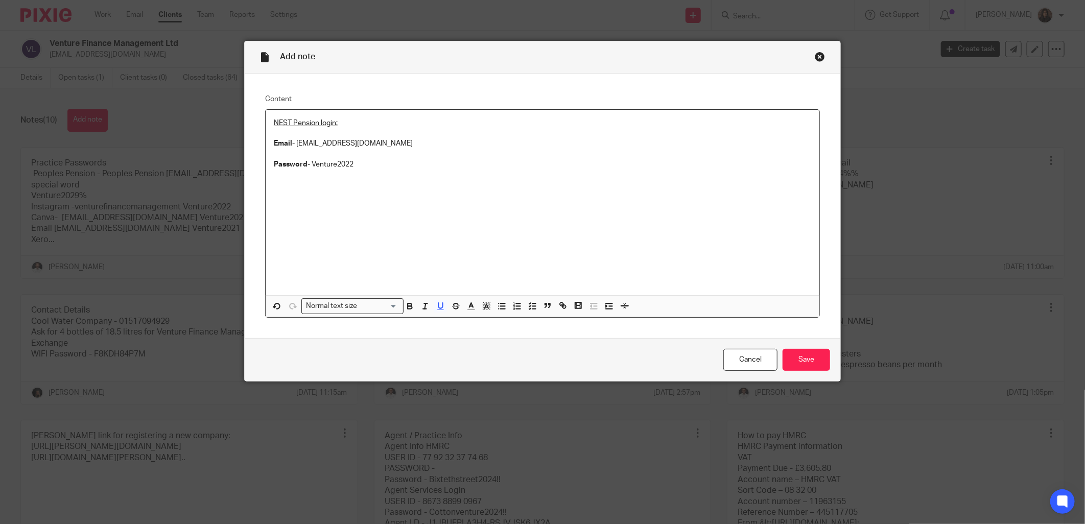
click at [423, 169] on p "Password - Venture2022" at bounding box center [542, 164] width 537 height 10
click at [819, 360] on input "Save" at bounding box center [807, 360] width 48 height 22
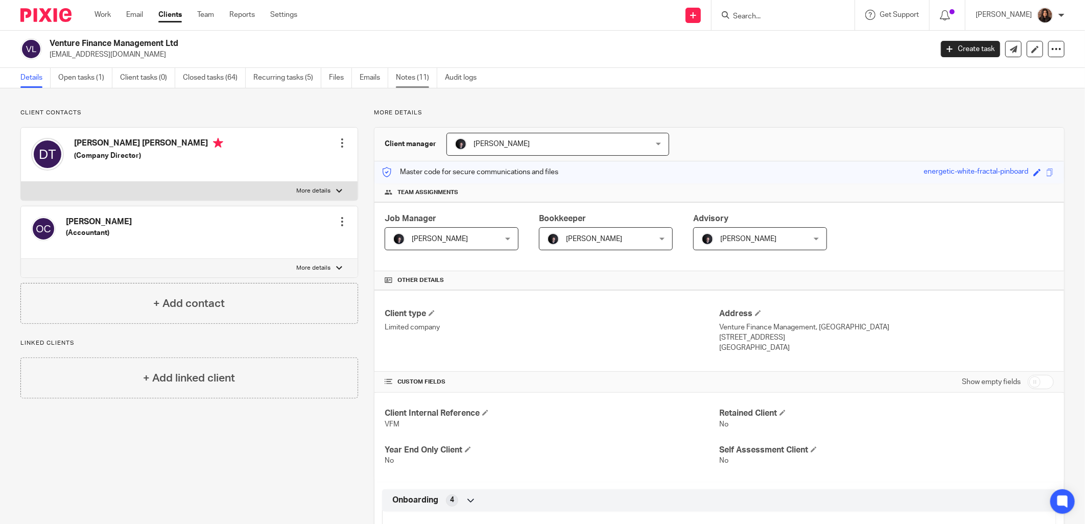
click at [415, 78] on link "Notes (11)" at bounding box center [416, 78] width 41 height 20
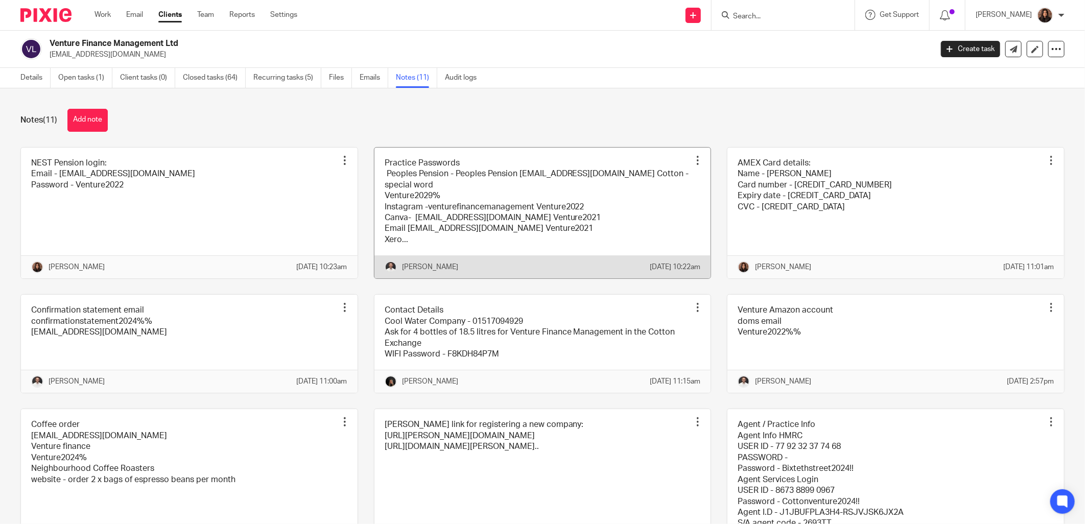
click at [446, 222] on link at bounding box center [542, 213] width 337 height 131
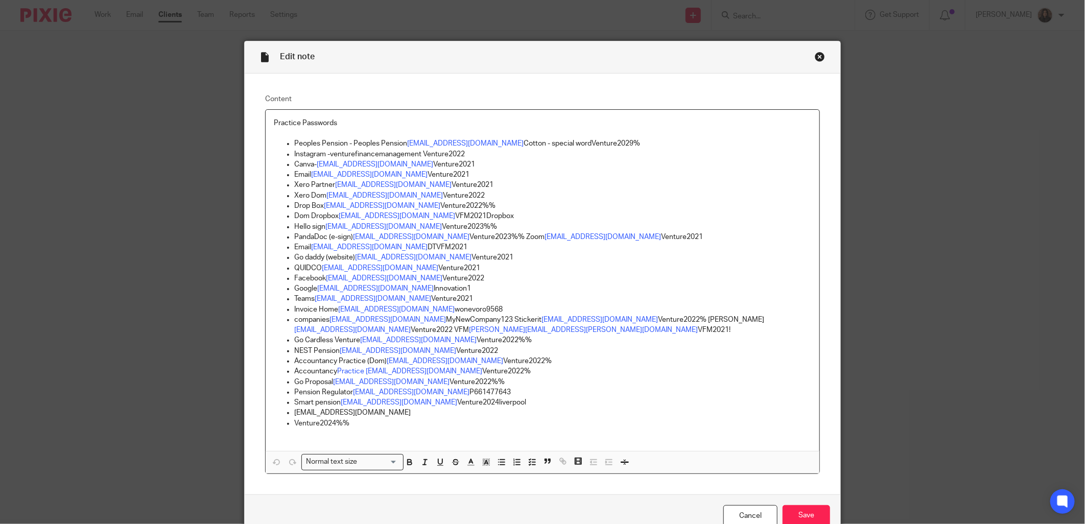
click at [815, 54] on div "Close this dialog window" at bounding box center [820, 57] width 10 height 10
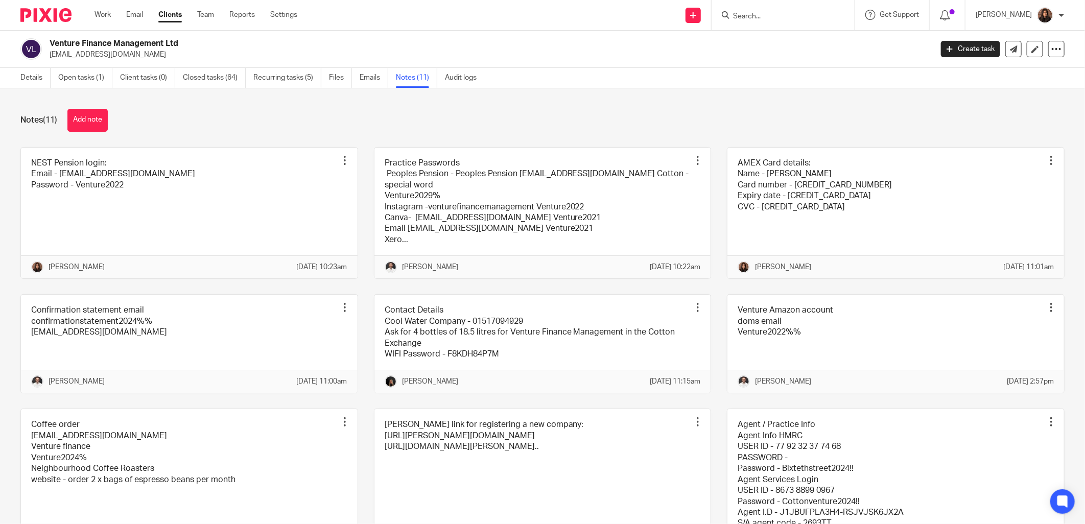
scroll to position [95, 0]
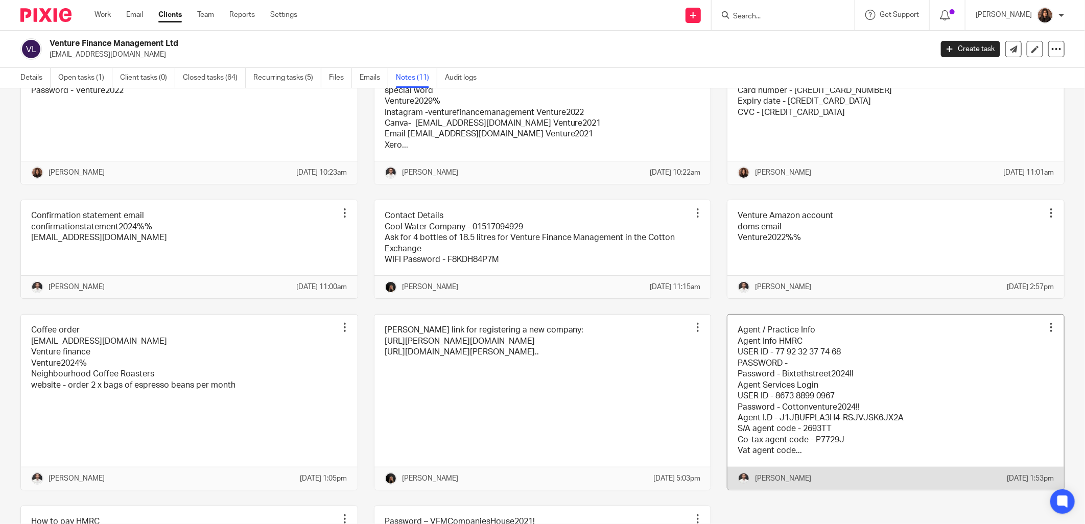
click at [779, 412] on link at bounding box center [896, 402] width 337 height 175
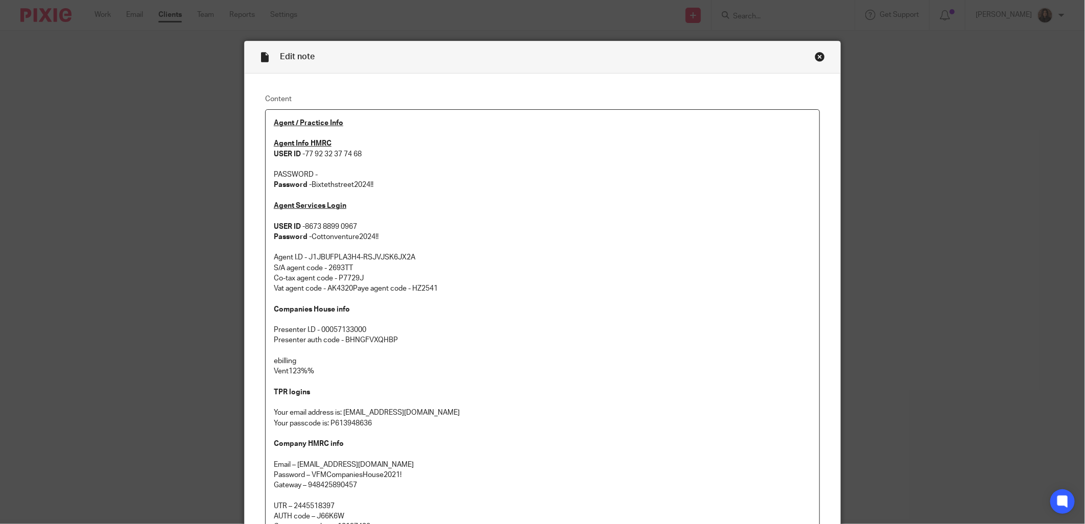
click at [819, 54] on div "Close this dialog window" at bounding box center [820, 57] width 10 height 10
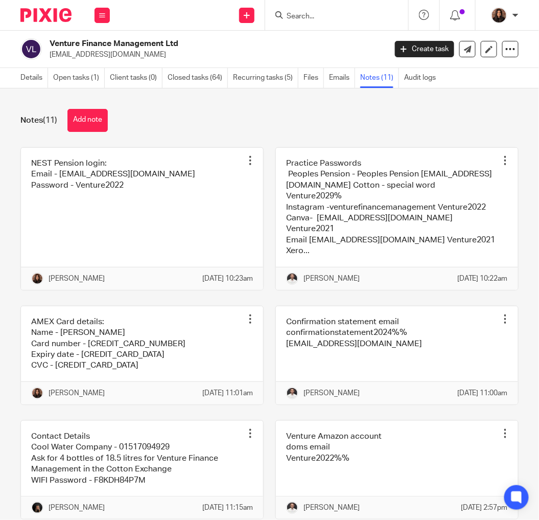
click at [299, 14] on input "Search" at bounding box center [332, 16] width 92 height 9
type input "tc"
click at [341, 34] on link at bounding box center [347, 39] width 127 height 15
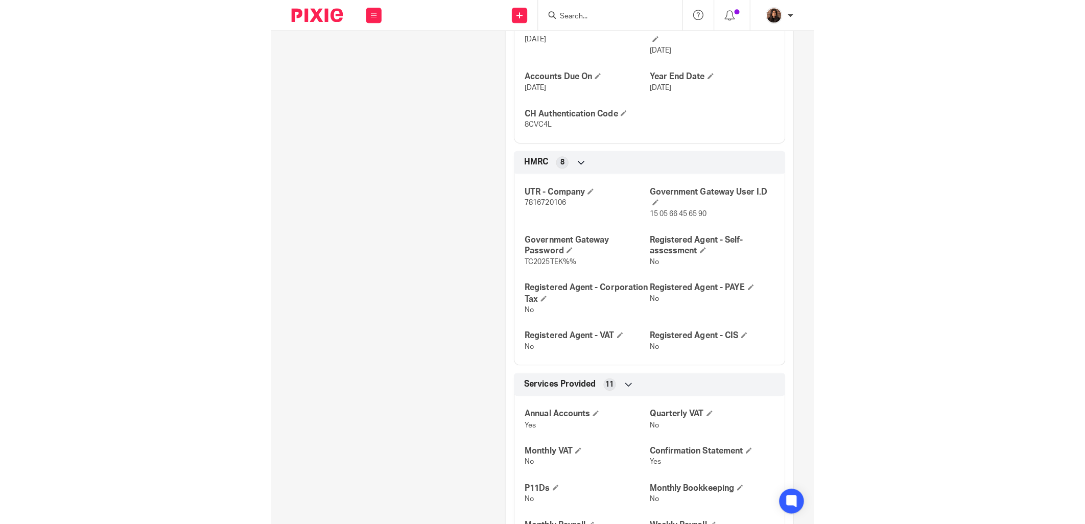
scroll to position [473, 0]
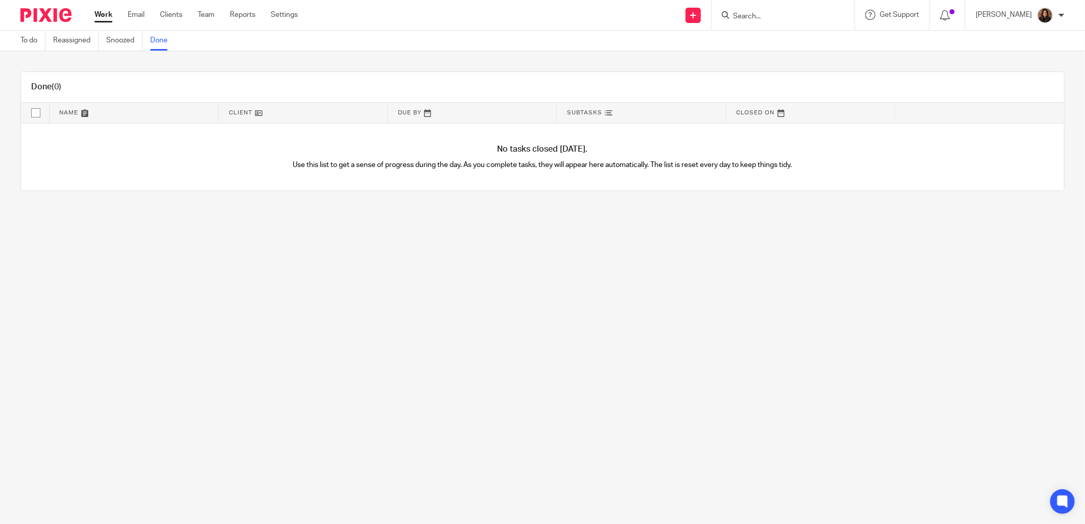
click at [768, 17] on input "Search" at bounding box center [778, 16] width 92 height 9
type input "venture"
click at [783, 49] on link at bounding box center [796, 55] width 132 height 15
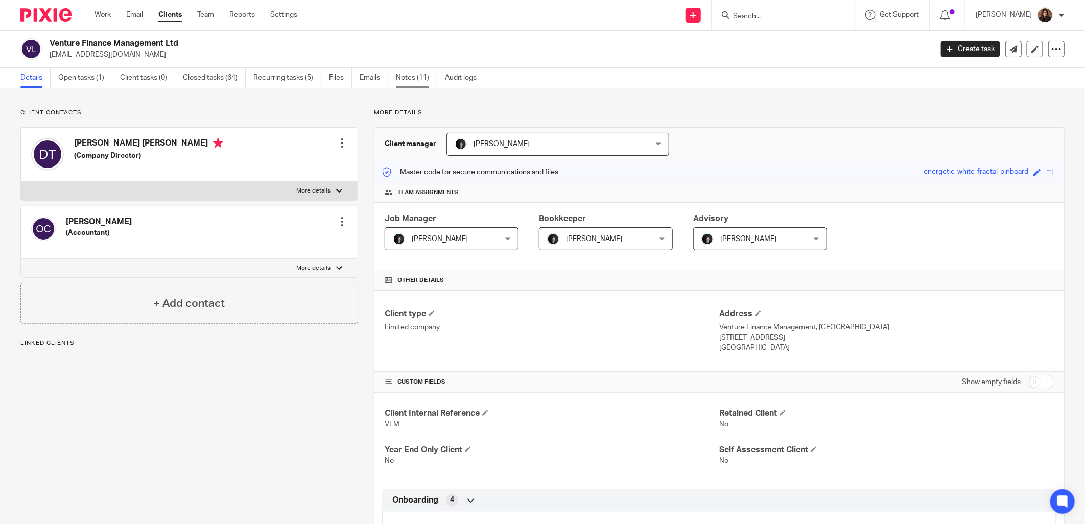
click at [419, 82] on link "Notes (11)" at bounding box center [416, 78] width 41 height 20
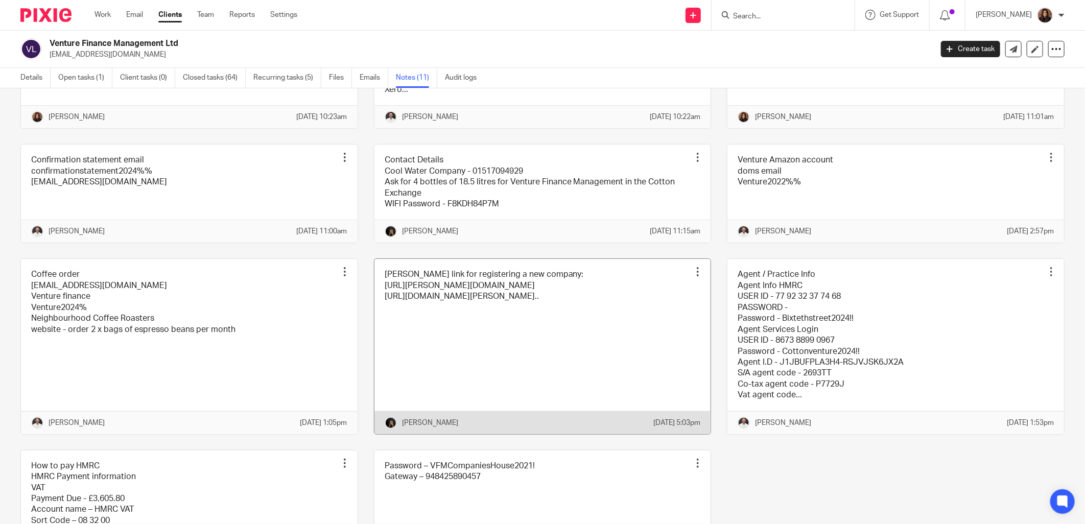
scroll to position [189, 0]
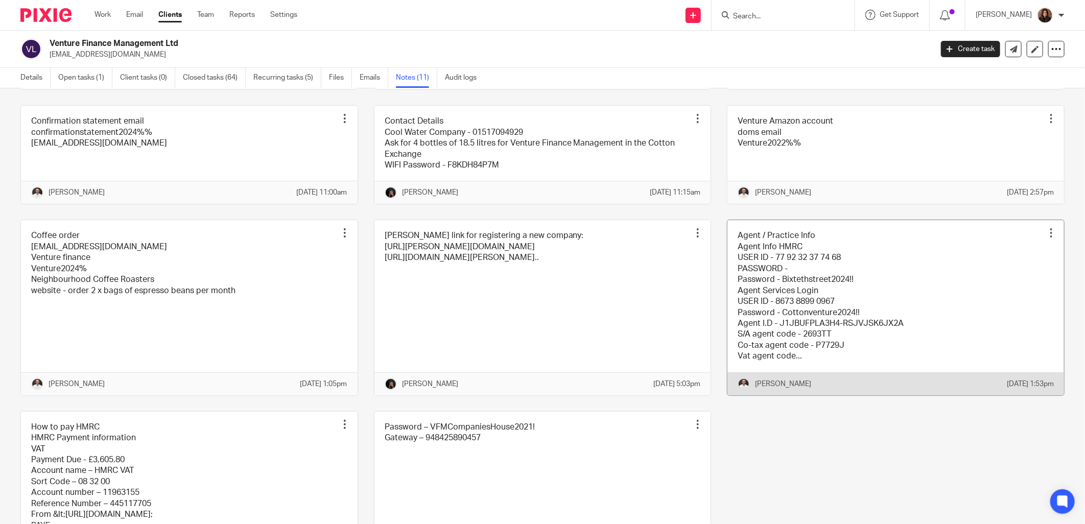
click at [758, 301] on link at bounding box center [896, 307] width 337 height 175
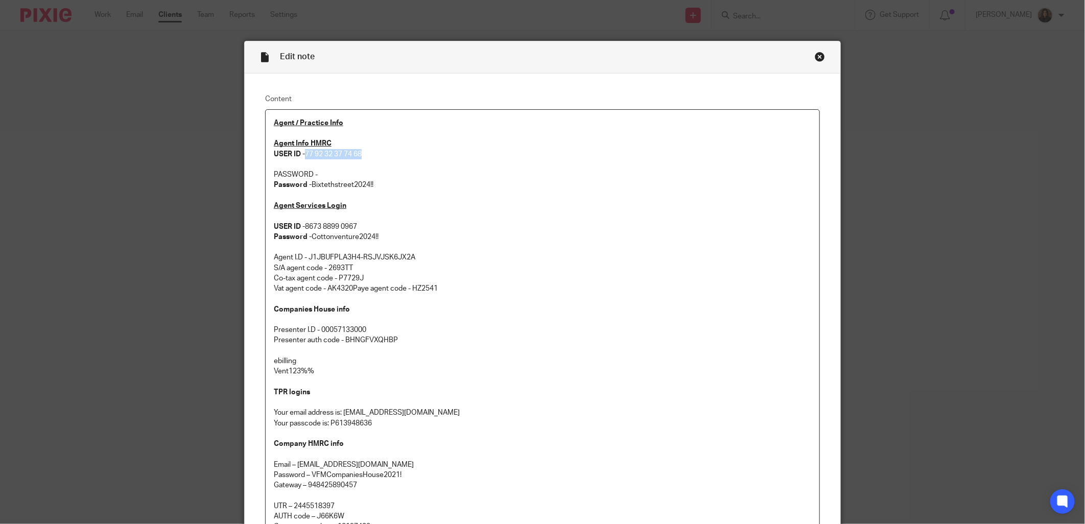
drag, startPoint x: 361, startPoint y: 156, endPoint x: 302, endPoint y: 155, distance: 58.8
click at [302, 155] on p "Agent Info HMRC USER ID - 77 92 32 37 74 68" at bounding box center [542, 148] width 537 height 21
copy p "77 92 32 37 74 68"
drag, startPoint x: 374, startPoint y: 184, endPoint x: 309, endPoint y: 180, distance: 65.0
click at [309, 180] on p "Password - Bixtethstreet2024!!" at bounding box center [542, 185] width 537 height 10
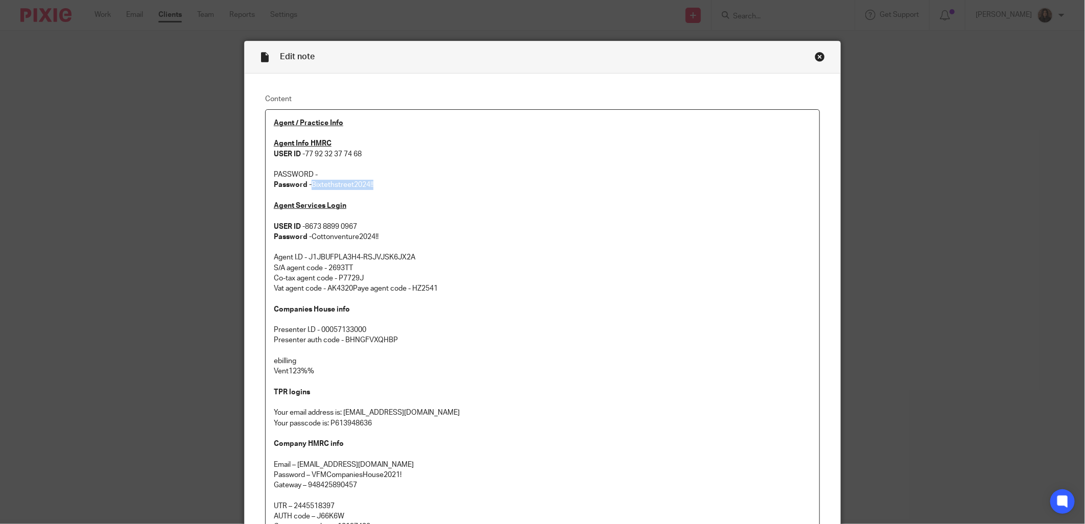
copy p "Bixtethstreet2024!!"
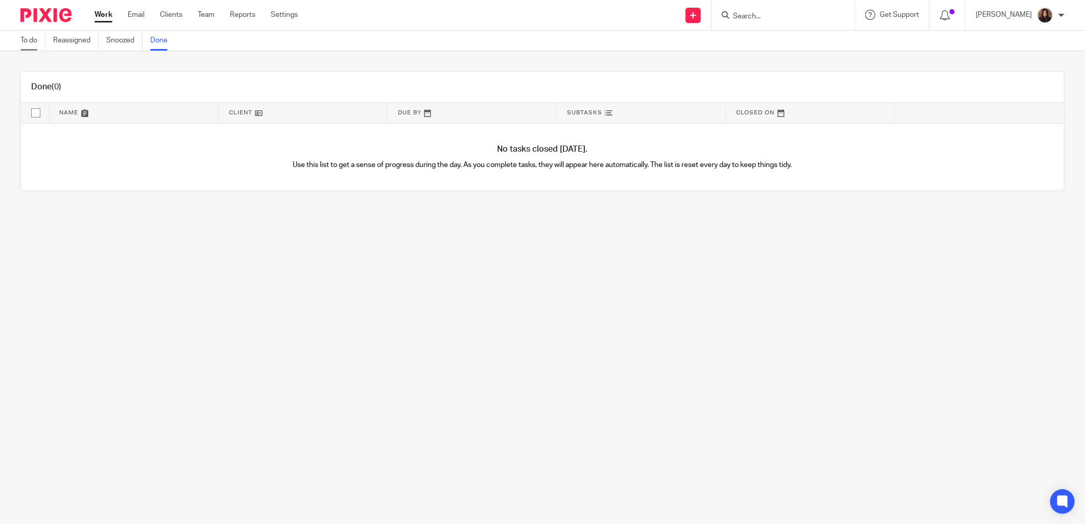
click at [38, 36] on link "To do" at bounding box center [32, 41] width 25 height 20
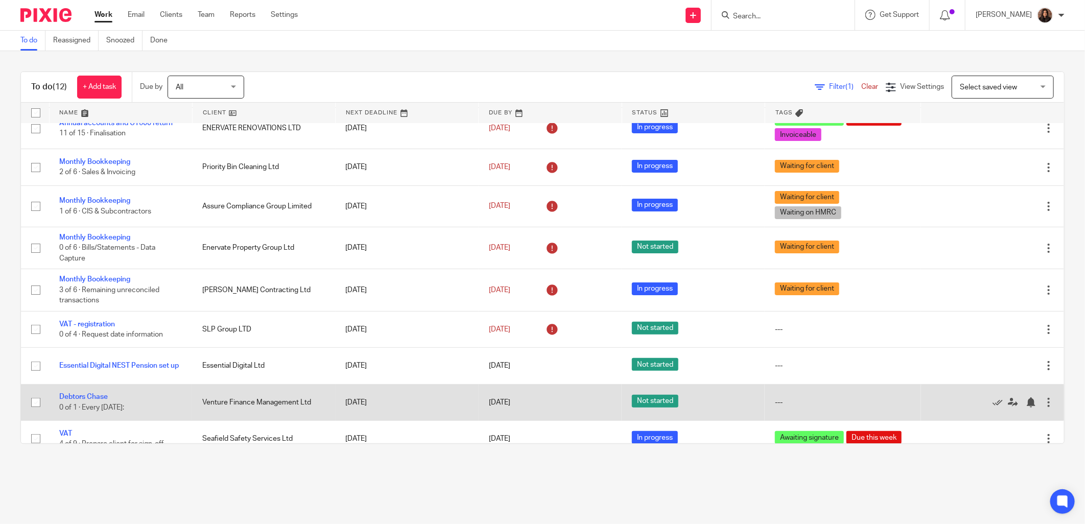
scroll to position [147, 0]
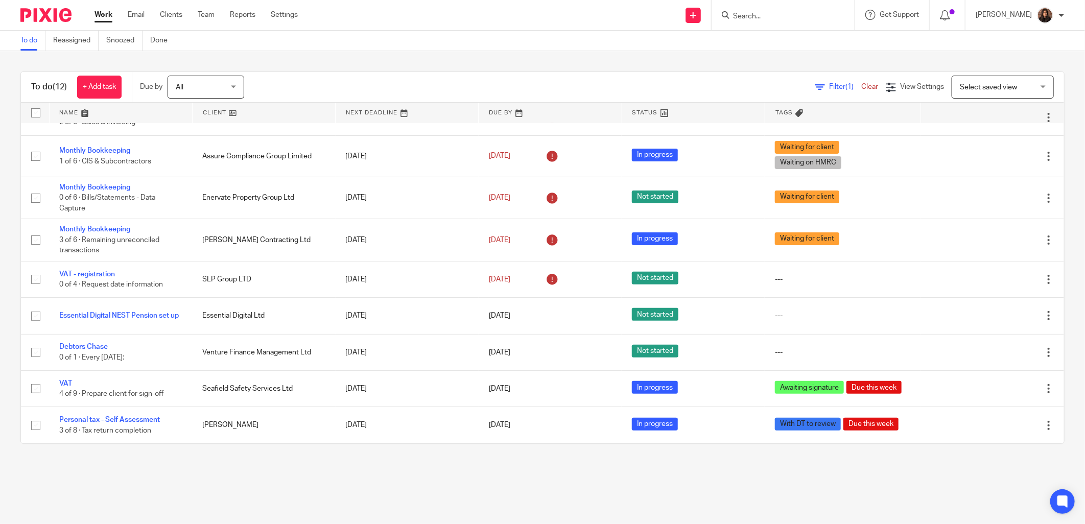
click at [756, 13] on input "Search" at bounding box center [778, 16] width 92 height 9
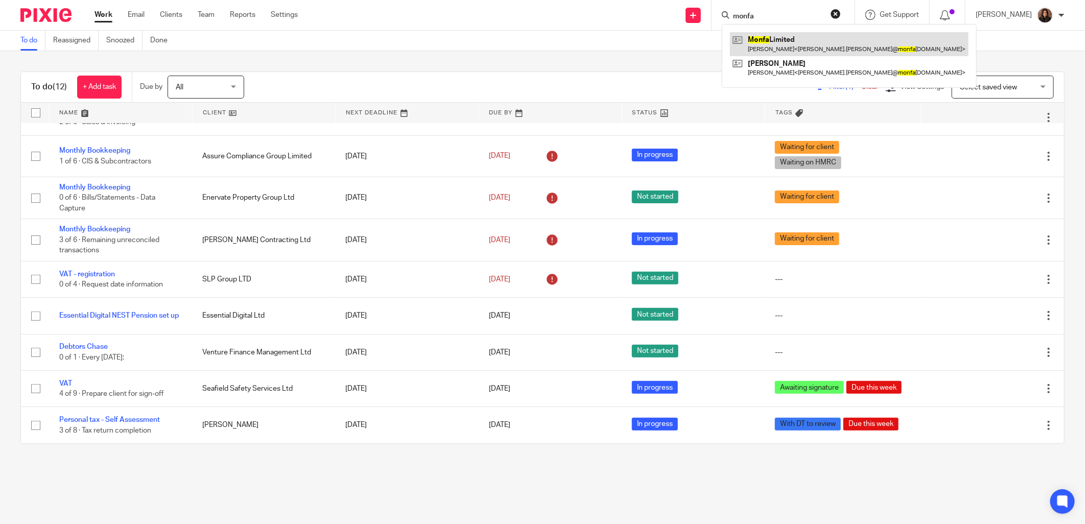
type input "monfa"
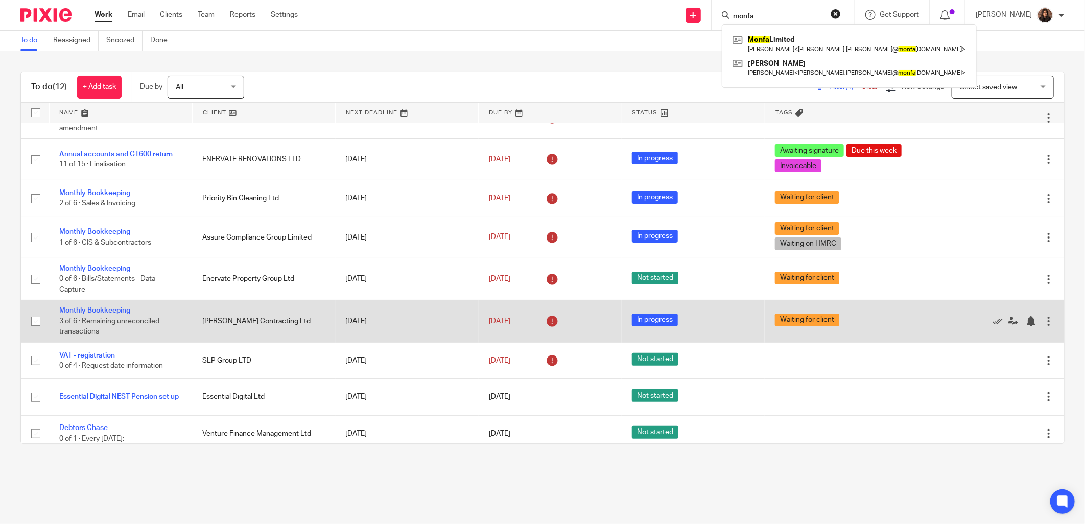
scroll to position [0, 0]
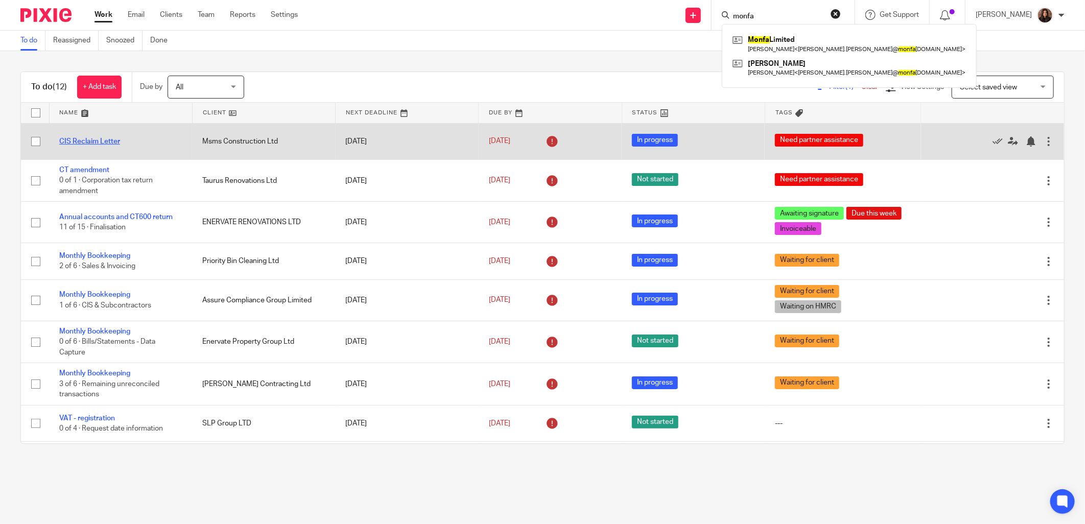
drag, startPoint x: 108, startPoint y: 136, endPoint x: 101, endPoint y: 140, distance: 7.8
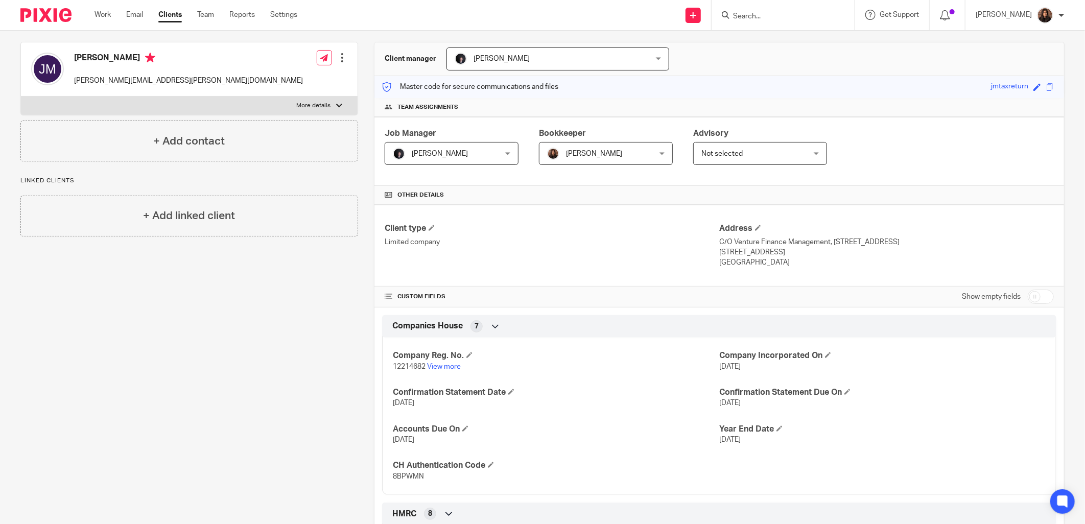
scroll to position [189, 0]
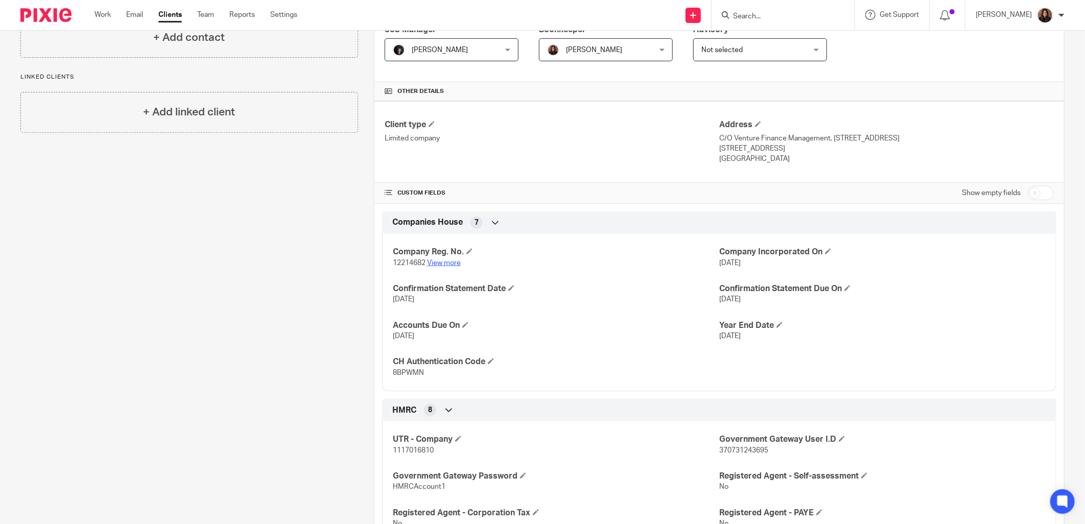
click at [444, 263] on link "View more" at bounding box center [444, 263] width 34 height 7
